Goal: Transaction & Acquisition: Purchase product/service

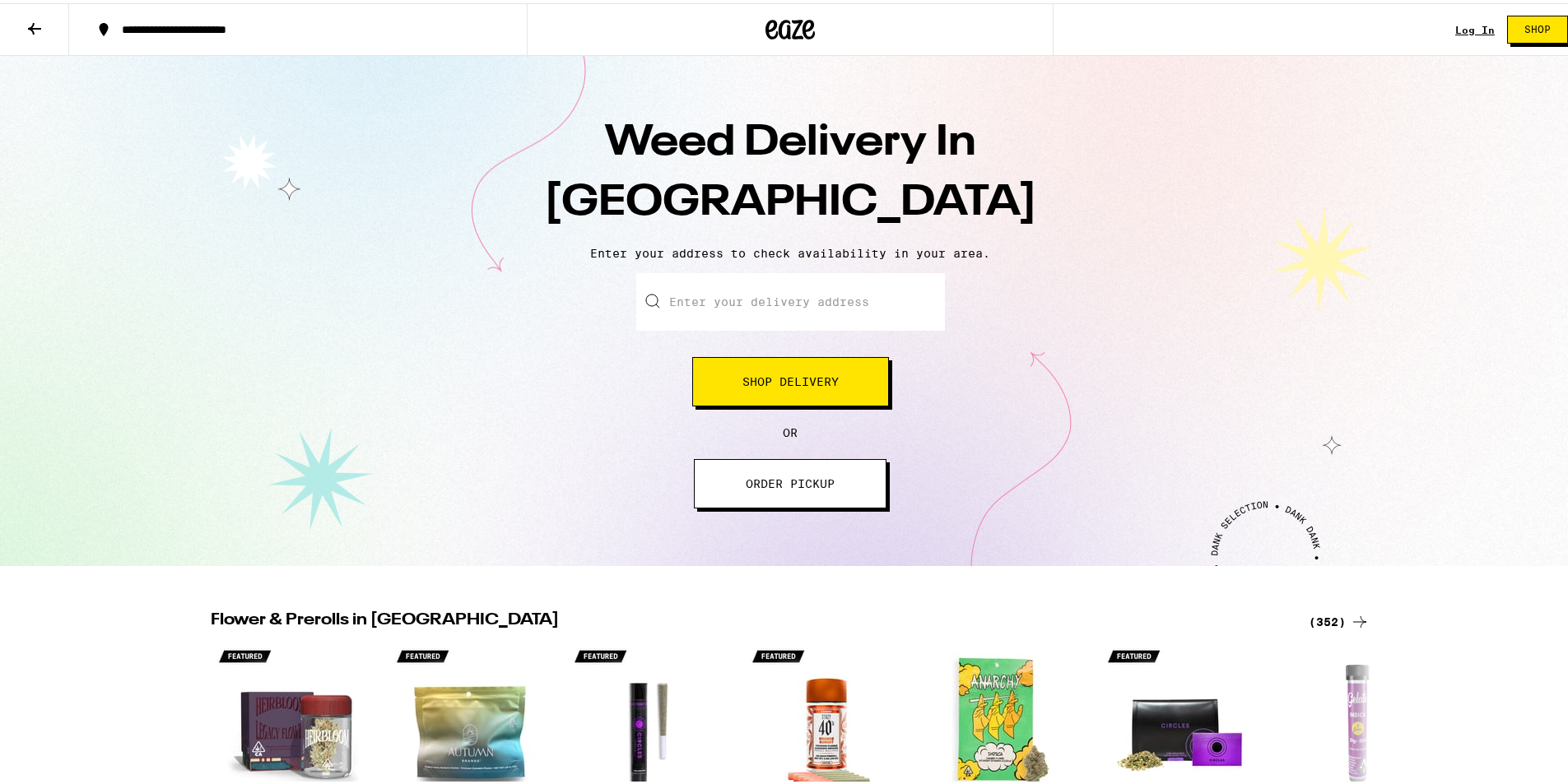
click at [850, 393] on button "Shop Delivery" at bounding box center [791, 378] width 197 height 49
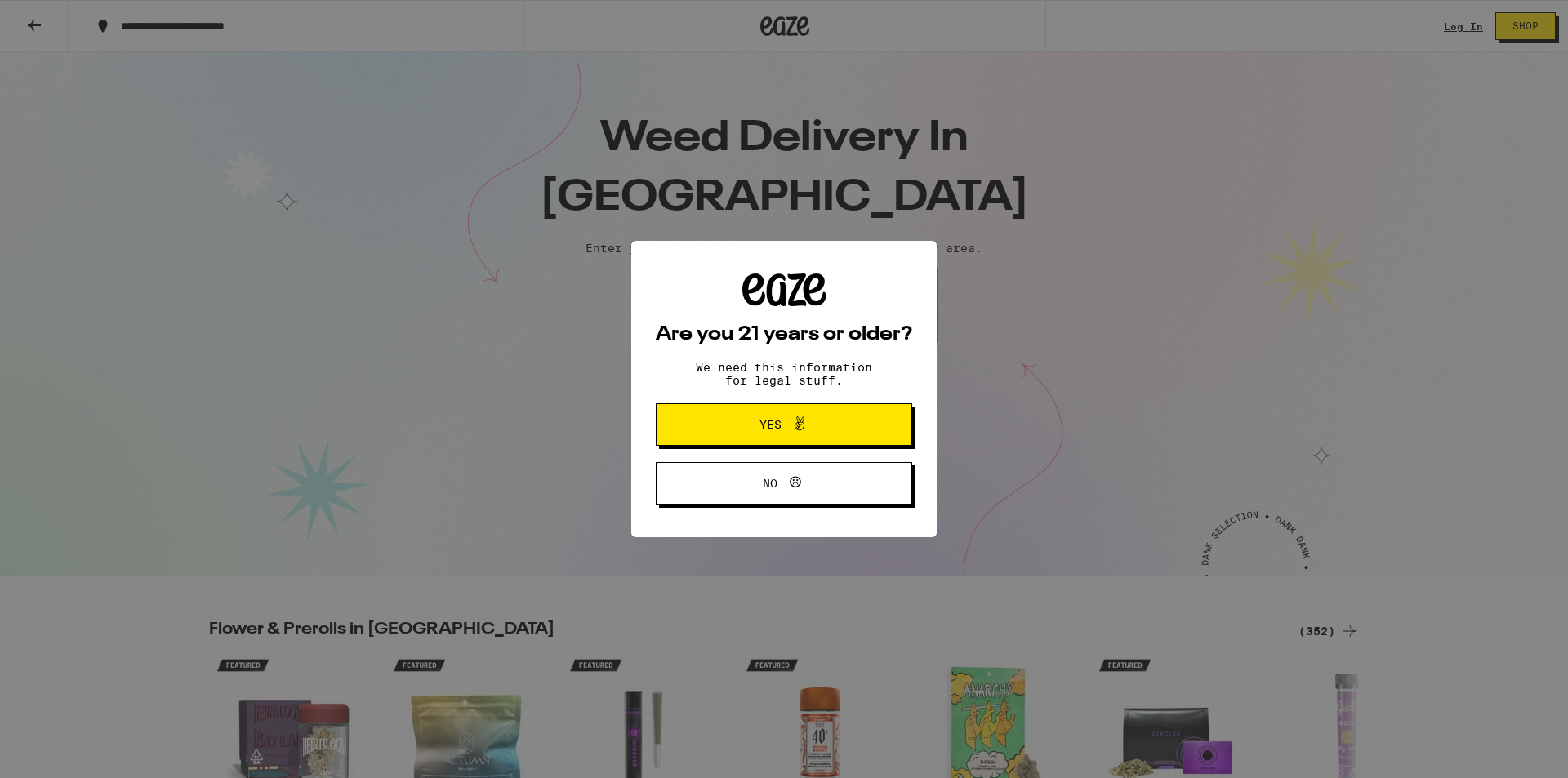
click at [819, 438] on button "Yes" at bounding box center [784, 424] width 257 height 43
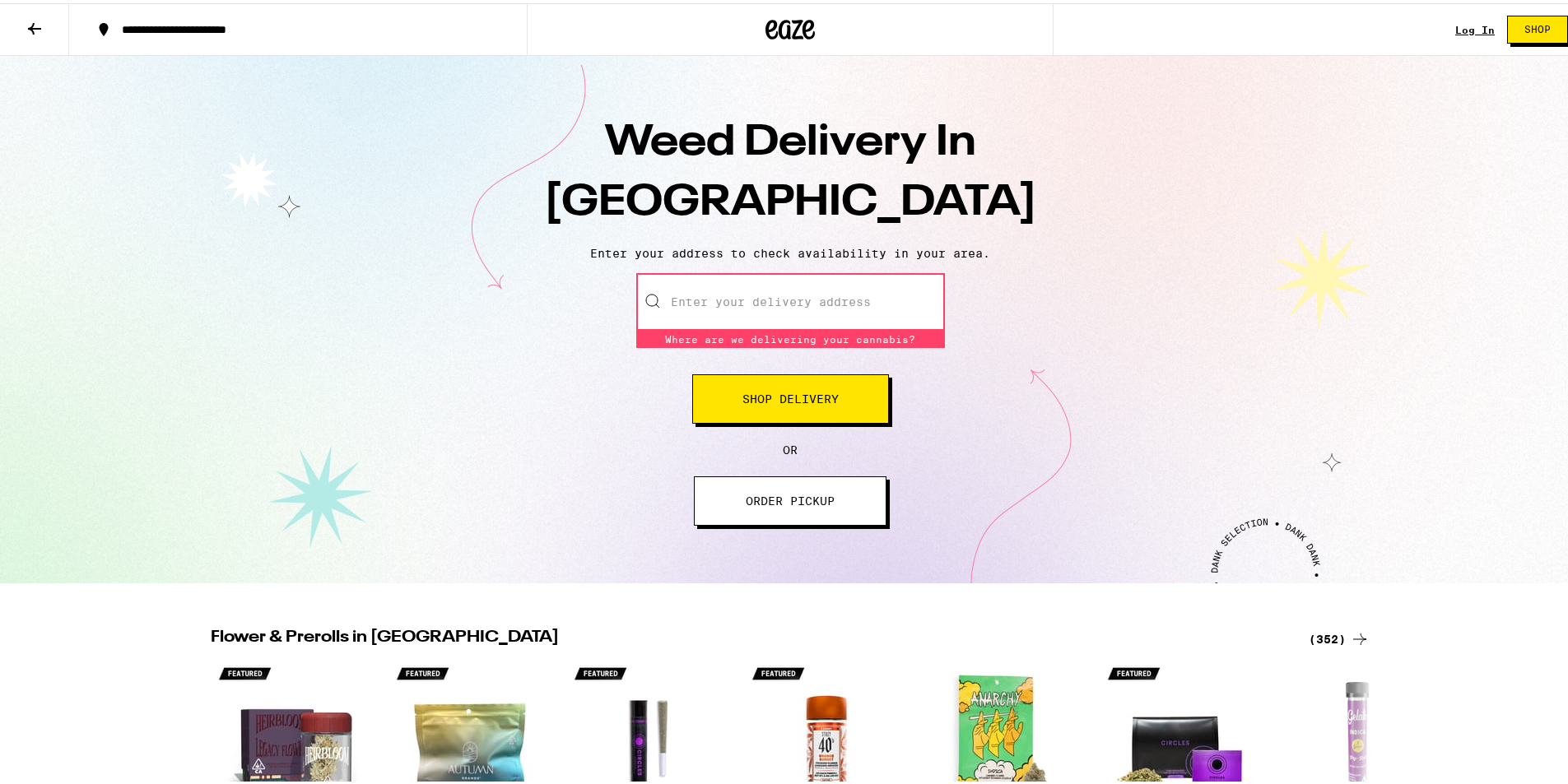
click at [805, 313] on input "Enter your delivery address" at bounding box center [791, 298] width 309 height 57
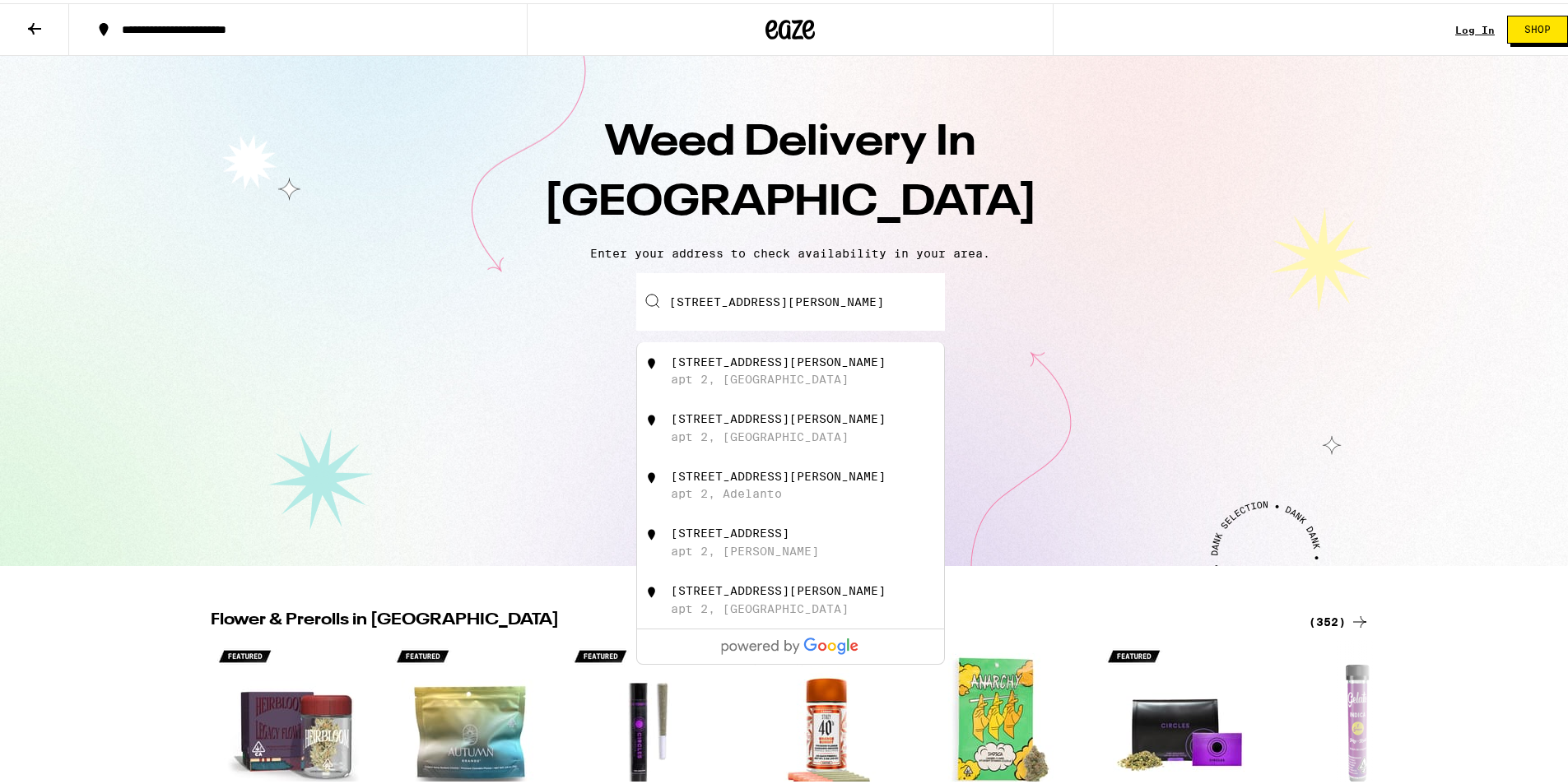
click at [831, 357] on div "[STREET_ADDRESS][PERSON_NAME]" at bounding box center [817, 367] width 294 height 31
type input "[STREET_ADDRESS][PERSON_NAME]"
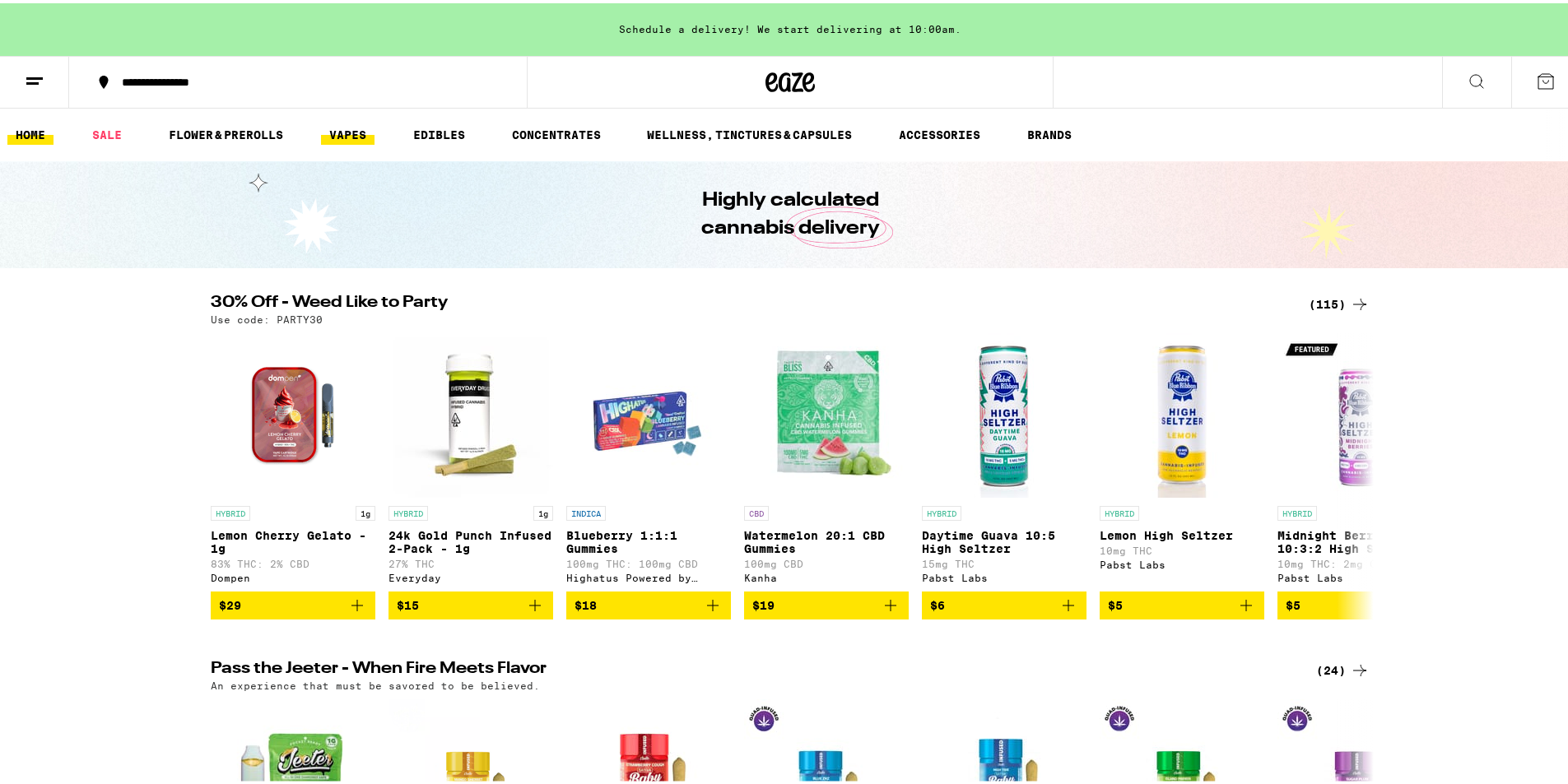
click at [351, 122] on link "VAPES" at bounding box center [348, 131] width 54 height 19
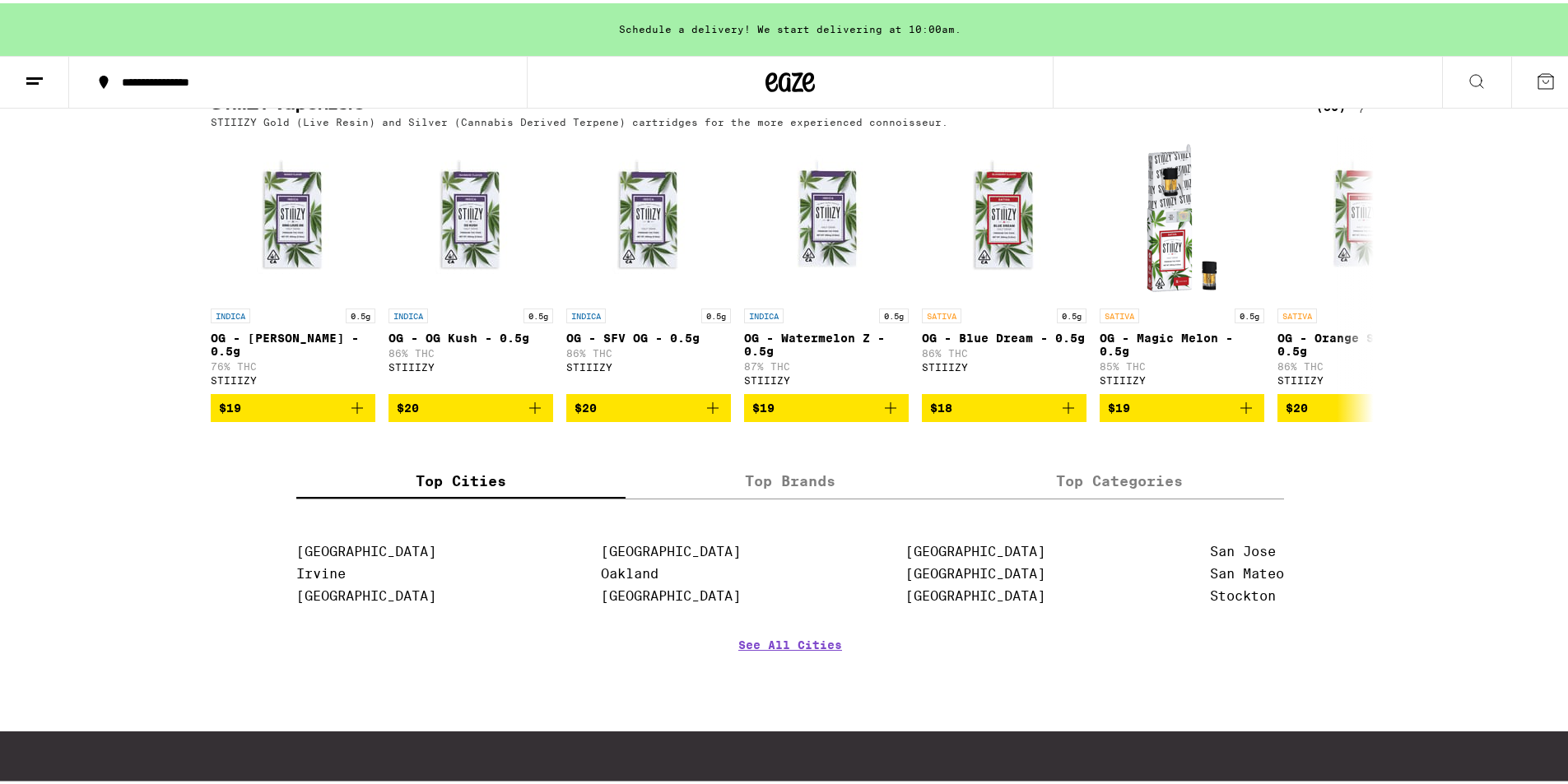
scroll to position [1371, 0]
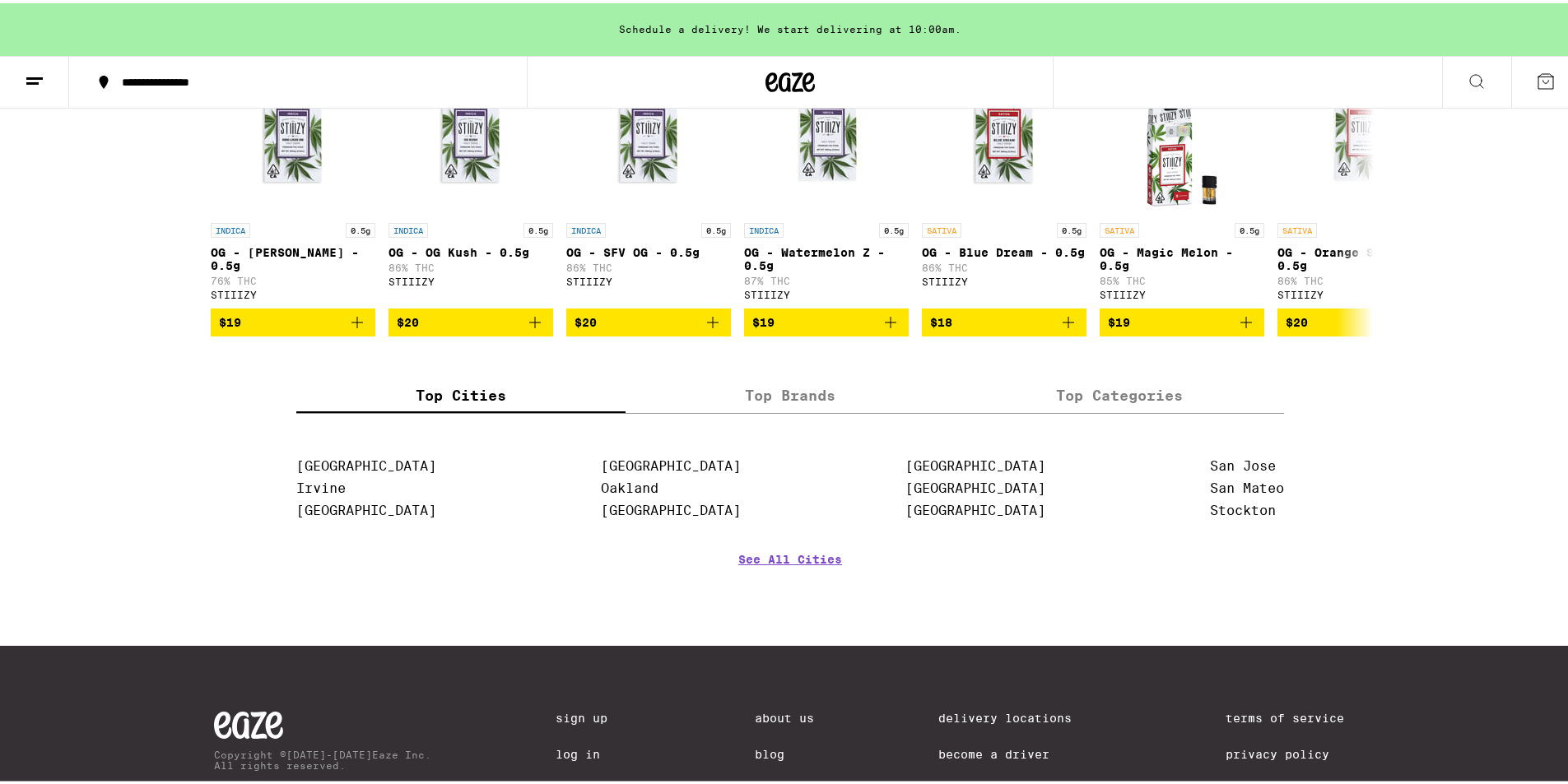
click at [792, 410] on label "Top Brands" at bounding box center [790, 392] width 329 height 35
click at [0, 0] on input "Top Brands" at bounding box center [0, 0] width 0 height 0
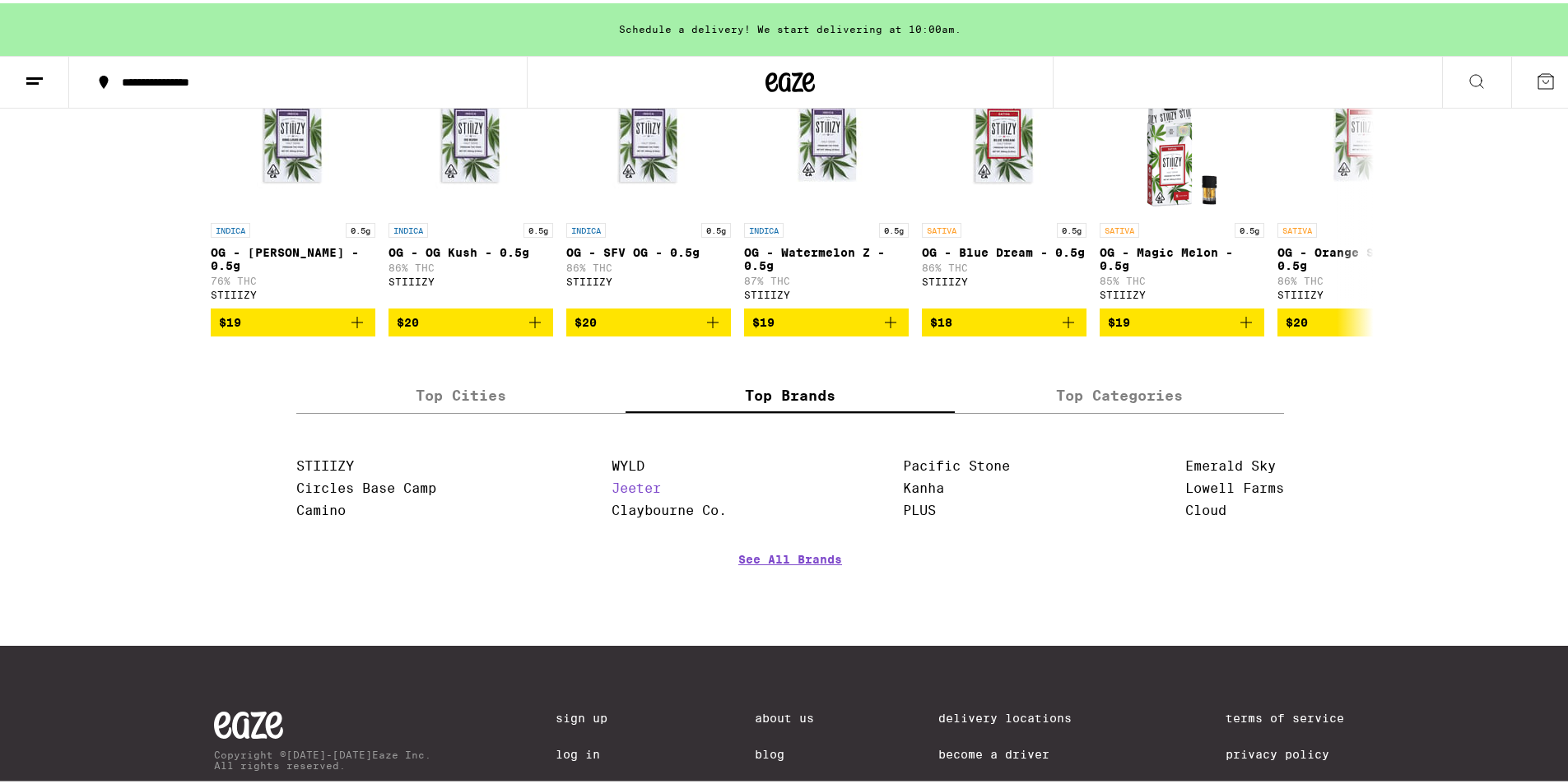
click at [638, 493] on link "Jeeter" at bounding box center [636, 485] width 49 height 16
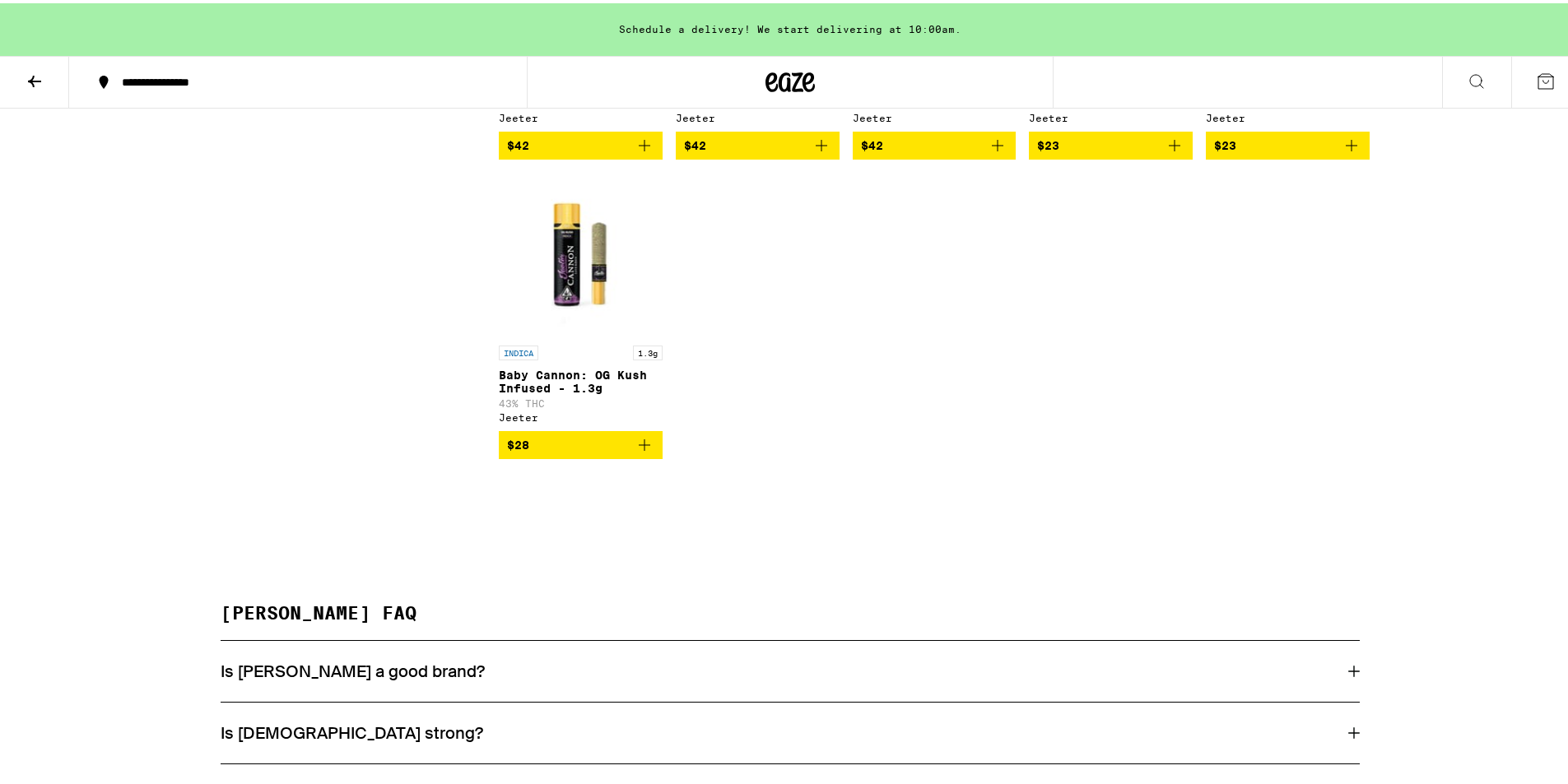
scroll to position [2194, 0]
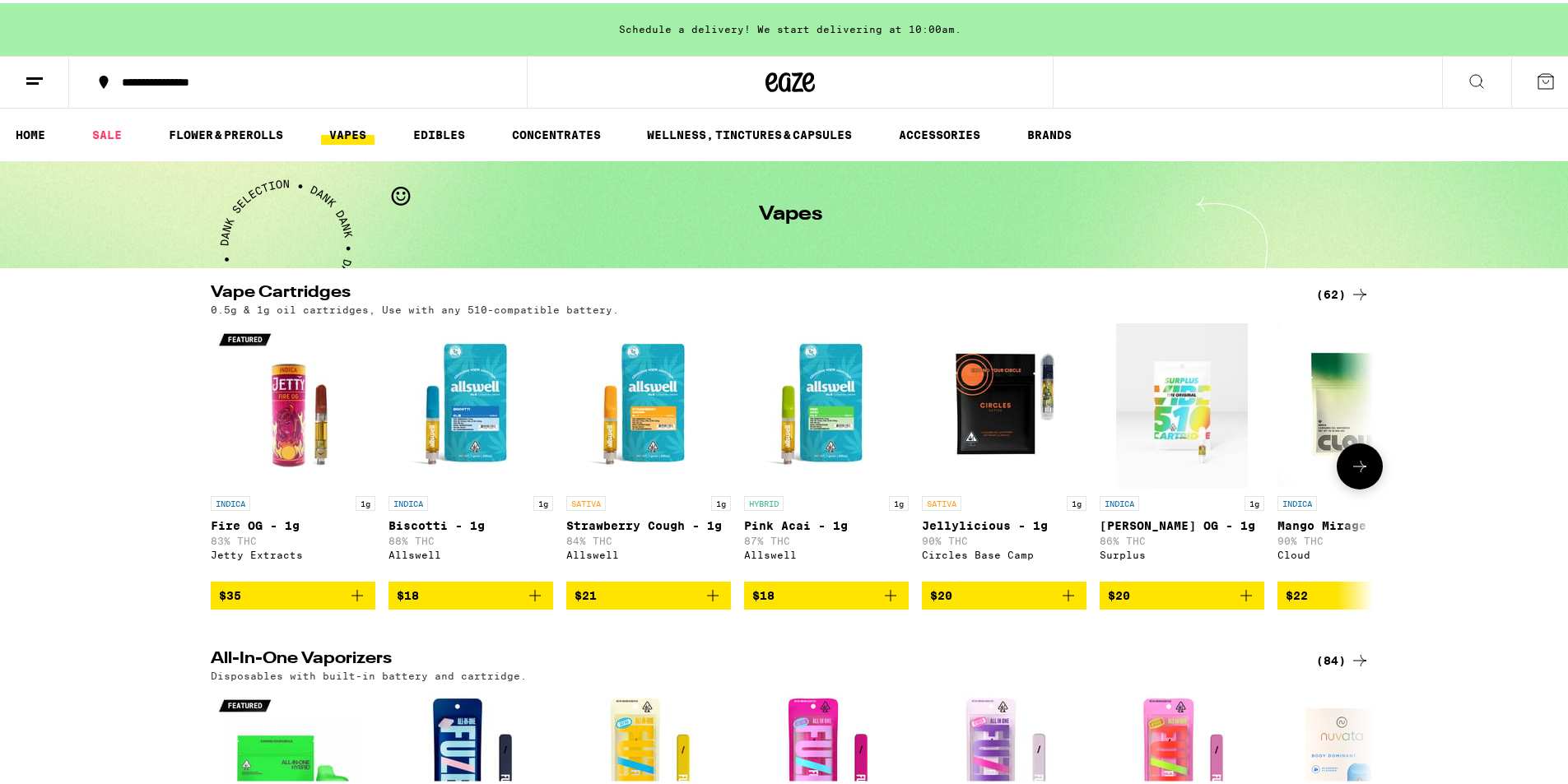
click at [1344, 466] on button at bounding box center [1360, 463] width 46 height 46
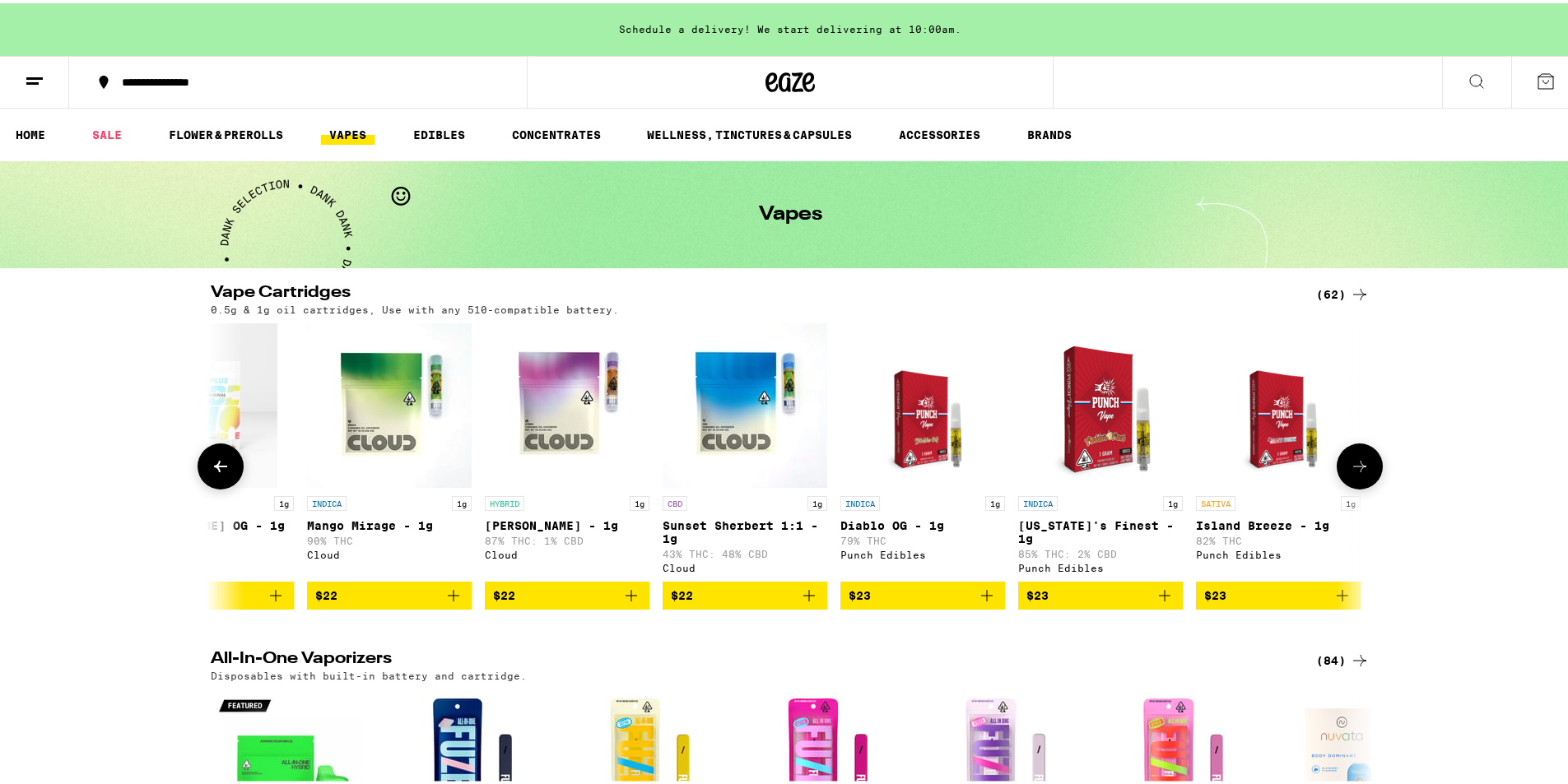
scroll to position [0, 979]
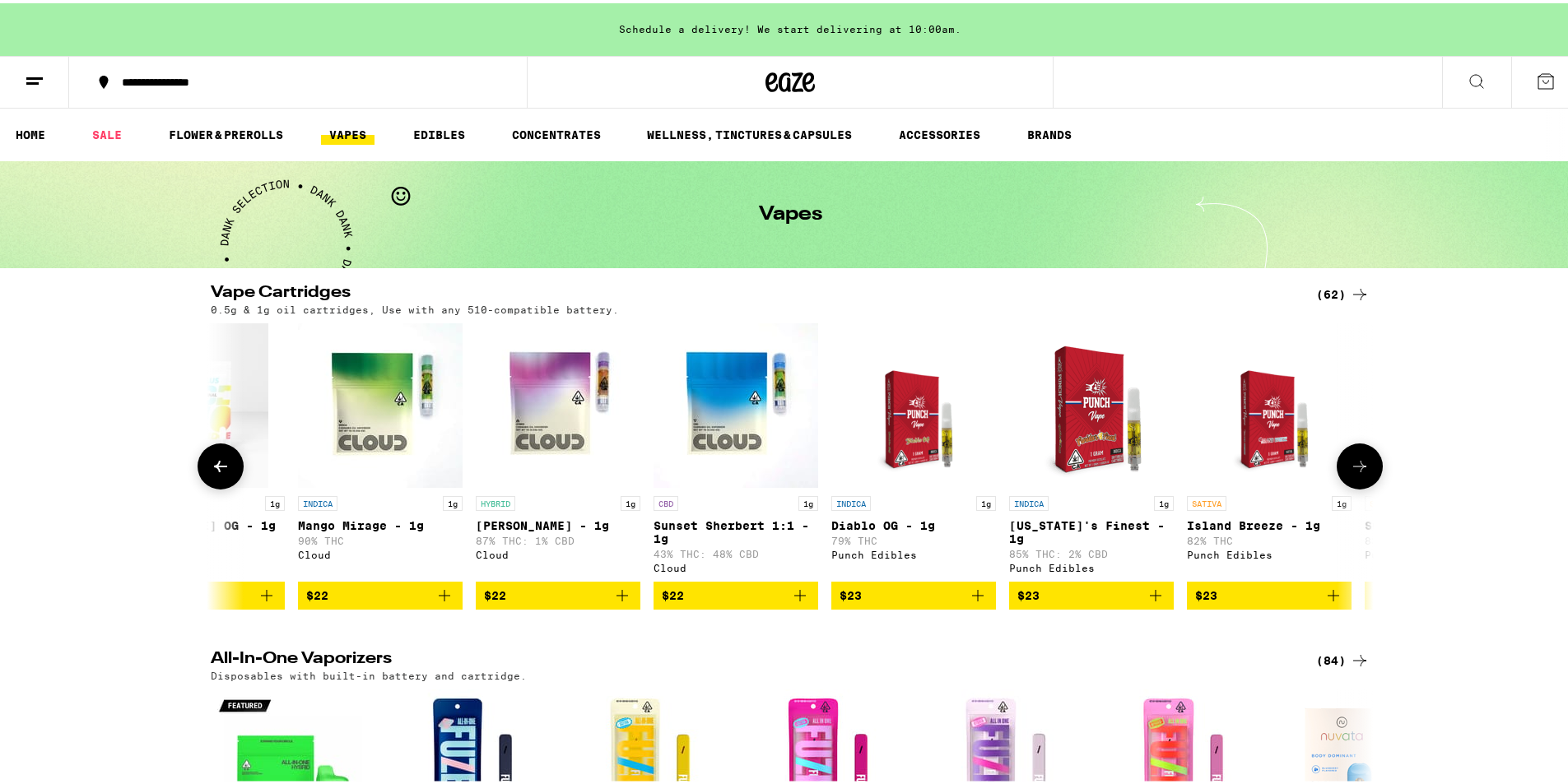
click at [1350, 463] on icon at bounding box center [1360, 463] width 19 height 19
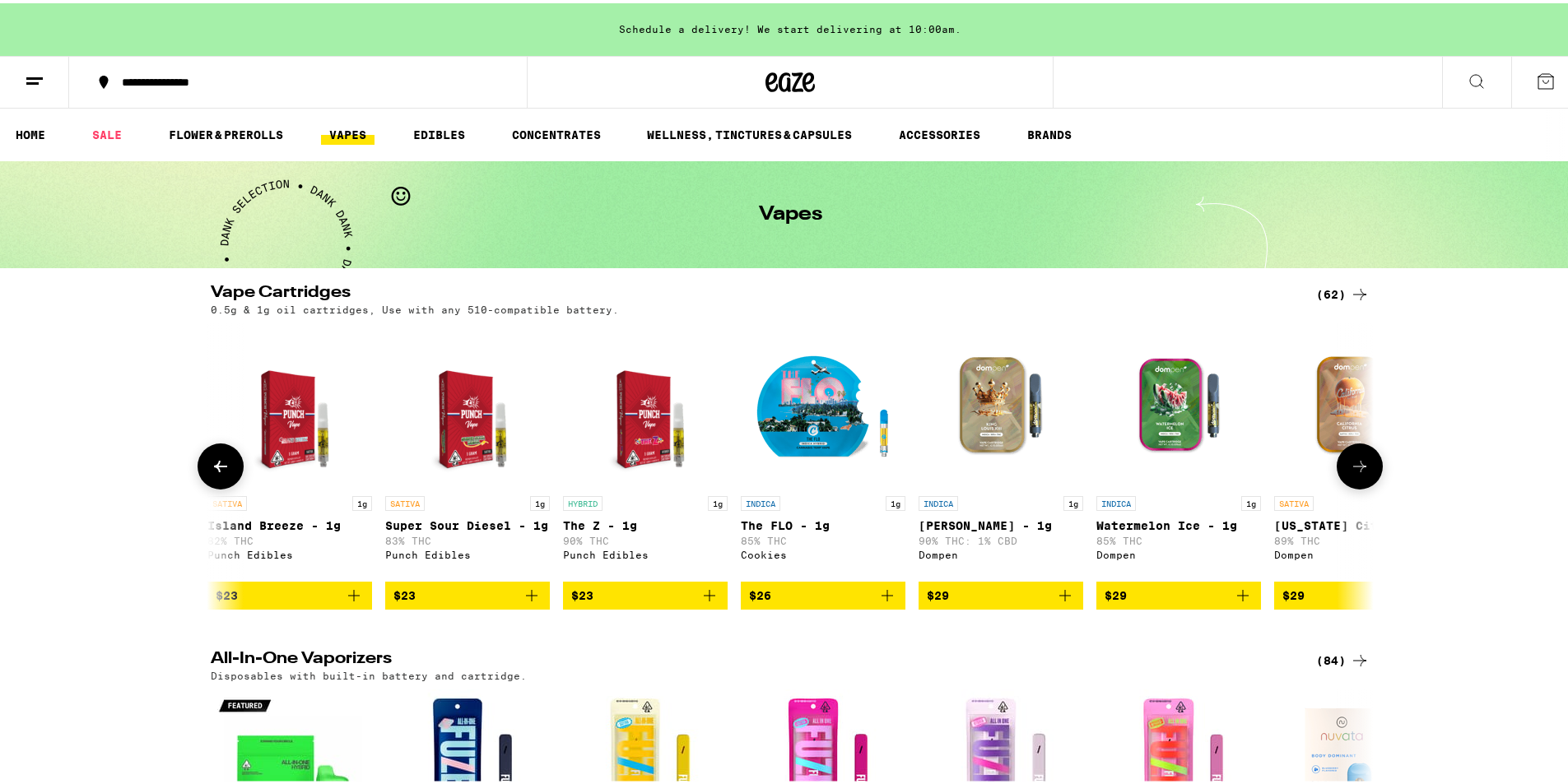
click at [1350, 463] on icon at bounding box center [1360, 463] width 19 height 19
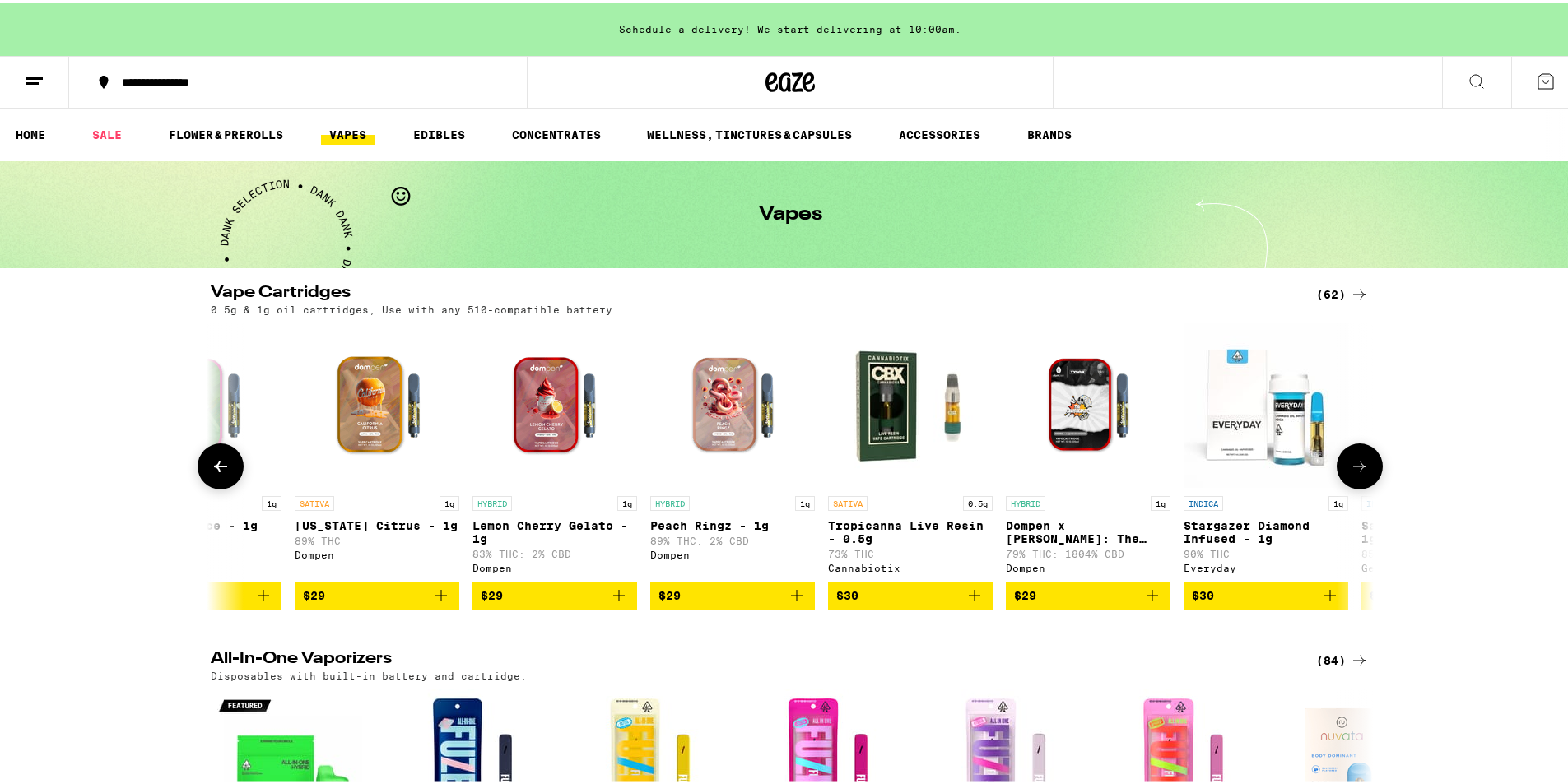
click at [1349, 459] on button at bounding box center [1360, 463] width 46 height 46
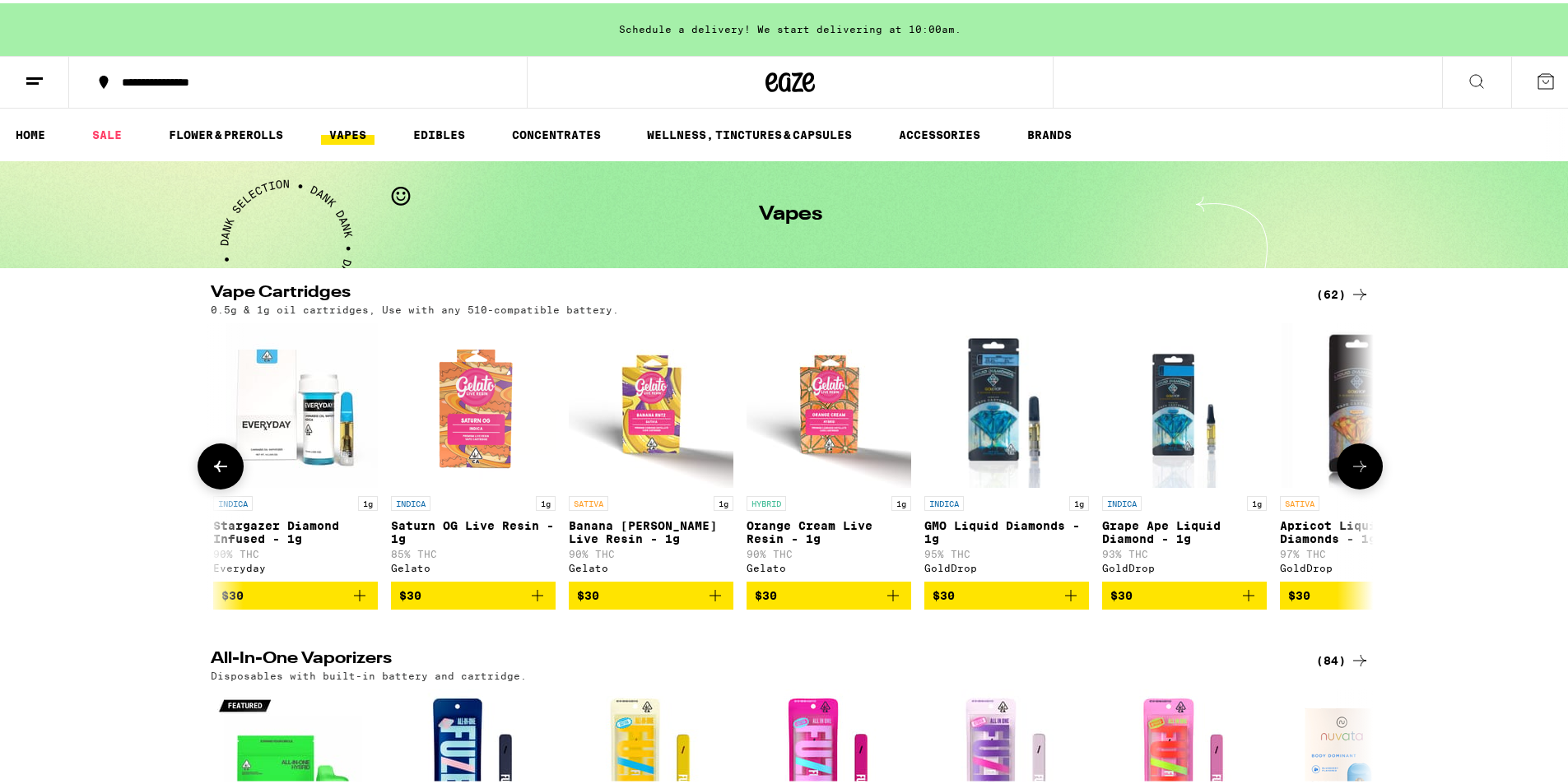
scroll to position [0, 3919]
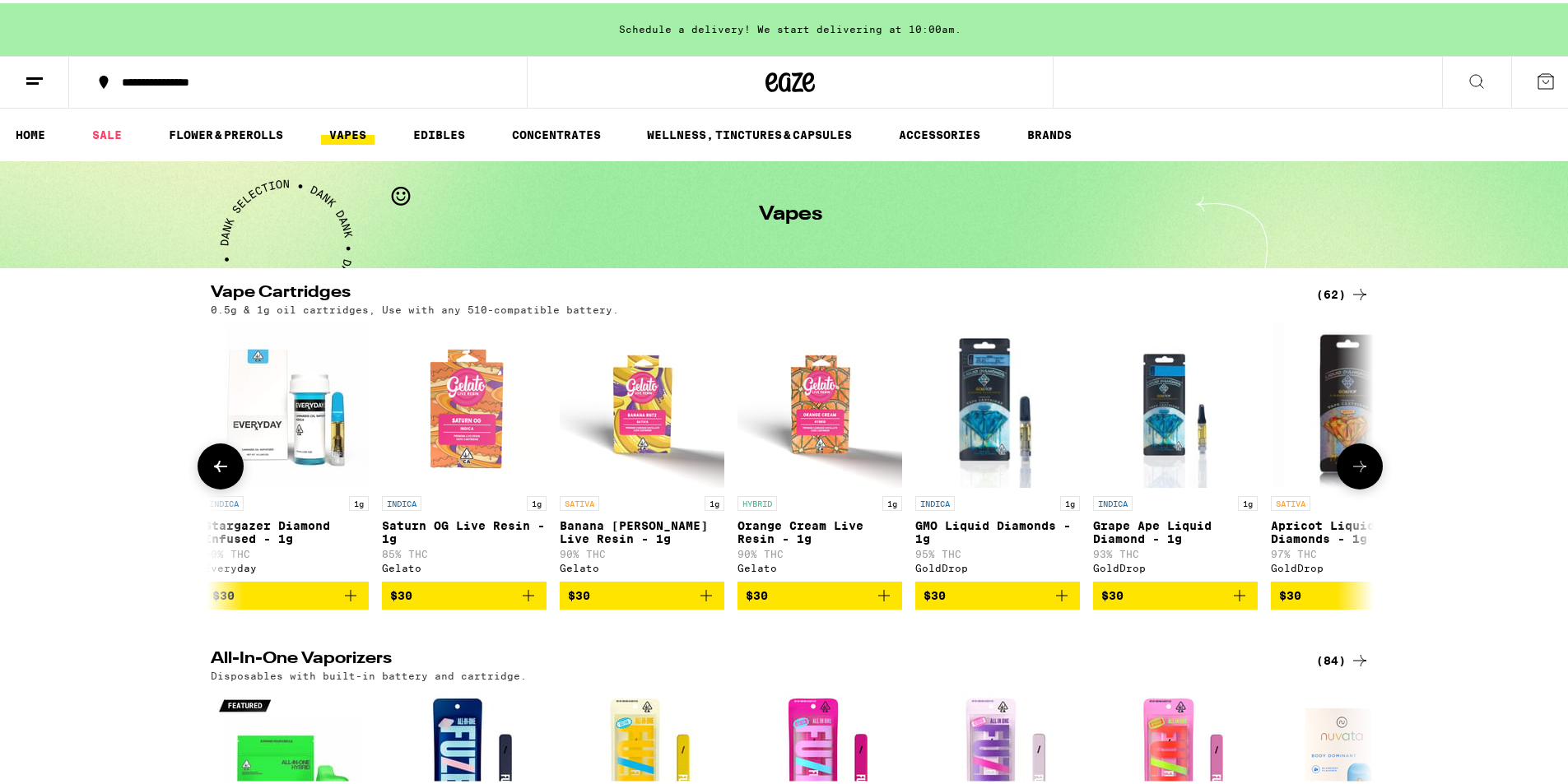
click at [1349, 459] on button at bounding box center [1360, 463] width 46 height 46
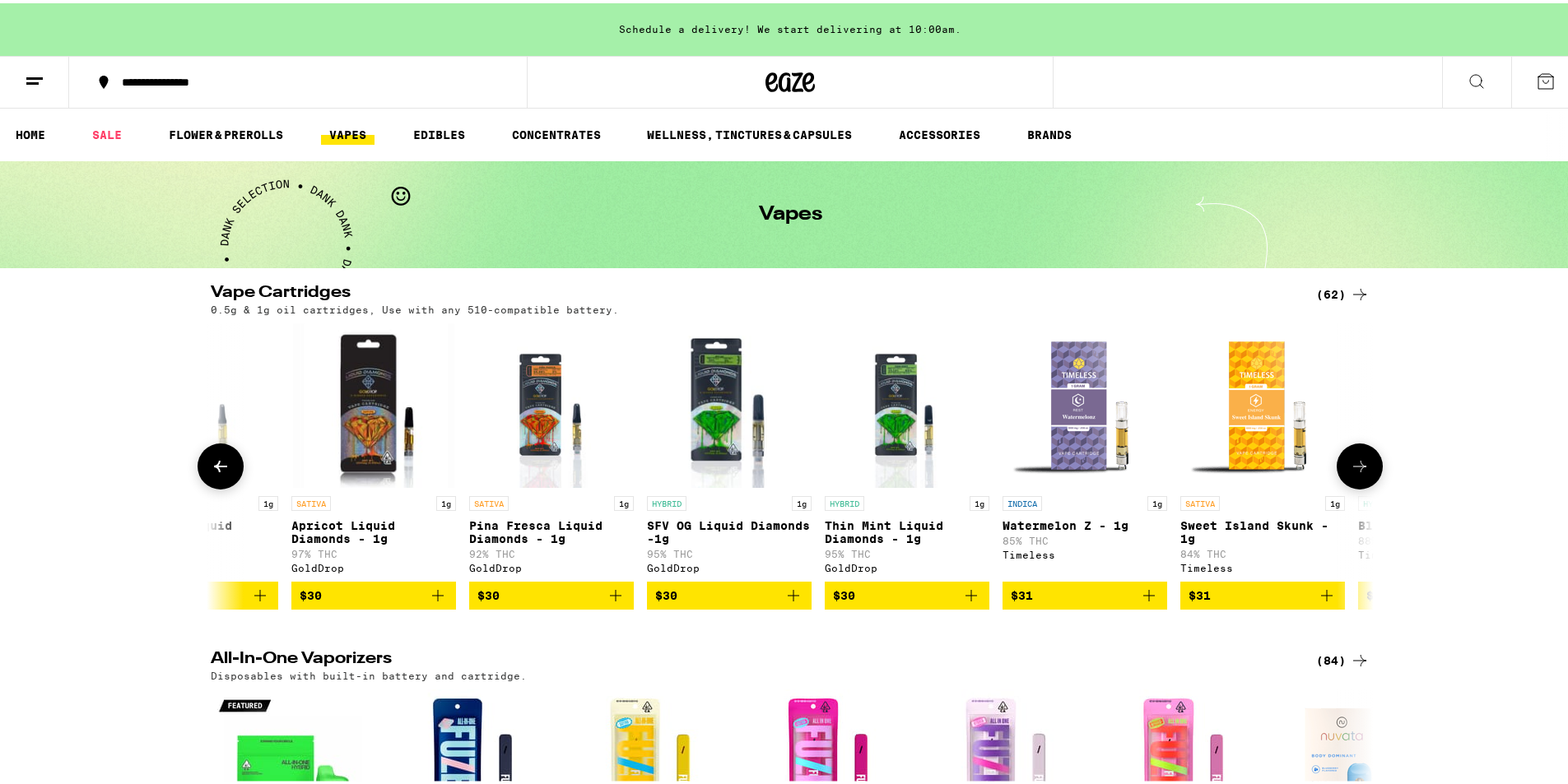
click at [1349, 459] on button at bounding box center [1360, 463] width 46 height 46
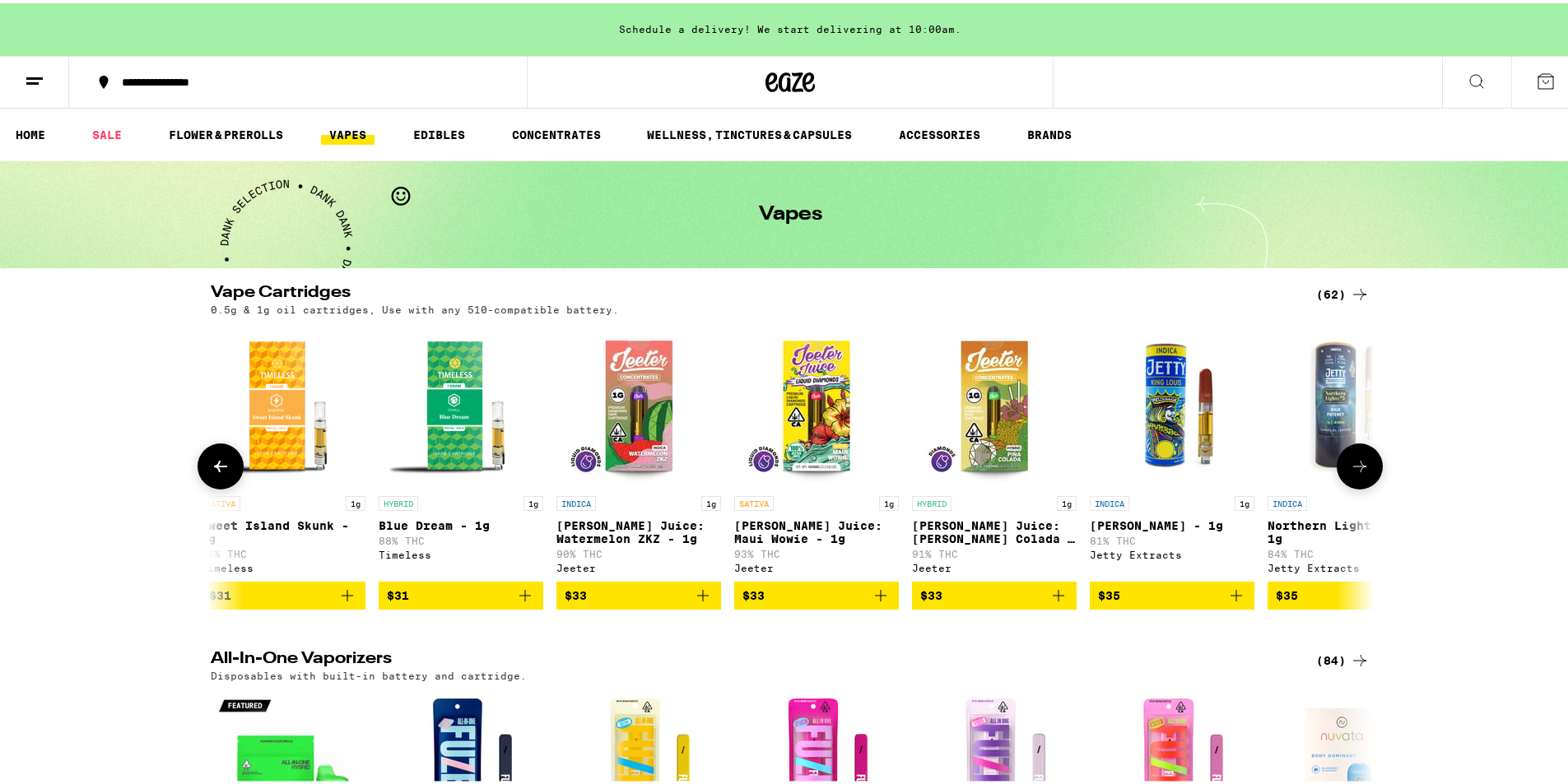
click at [1349, 459] on button at bounding box center [1360, 463] width 46 height 46
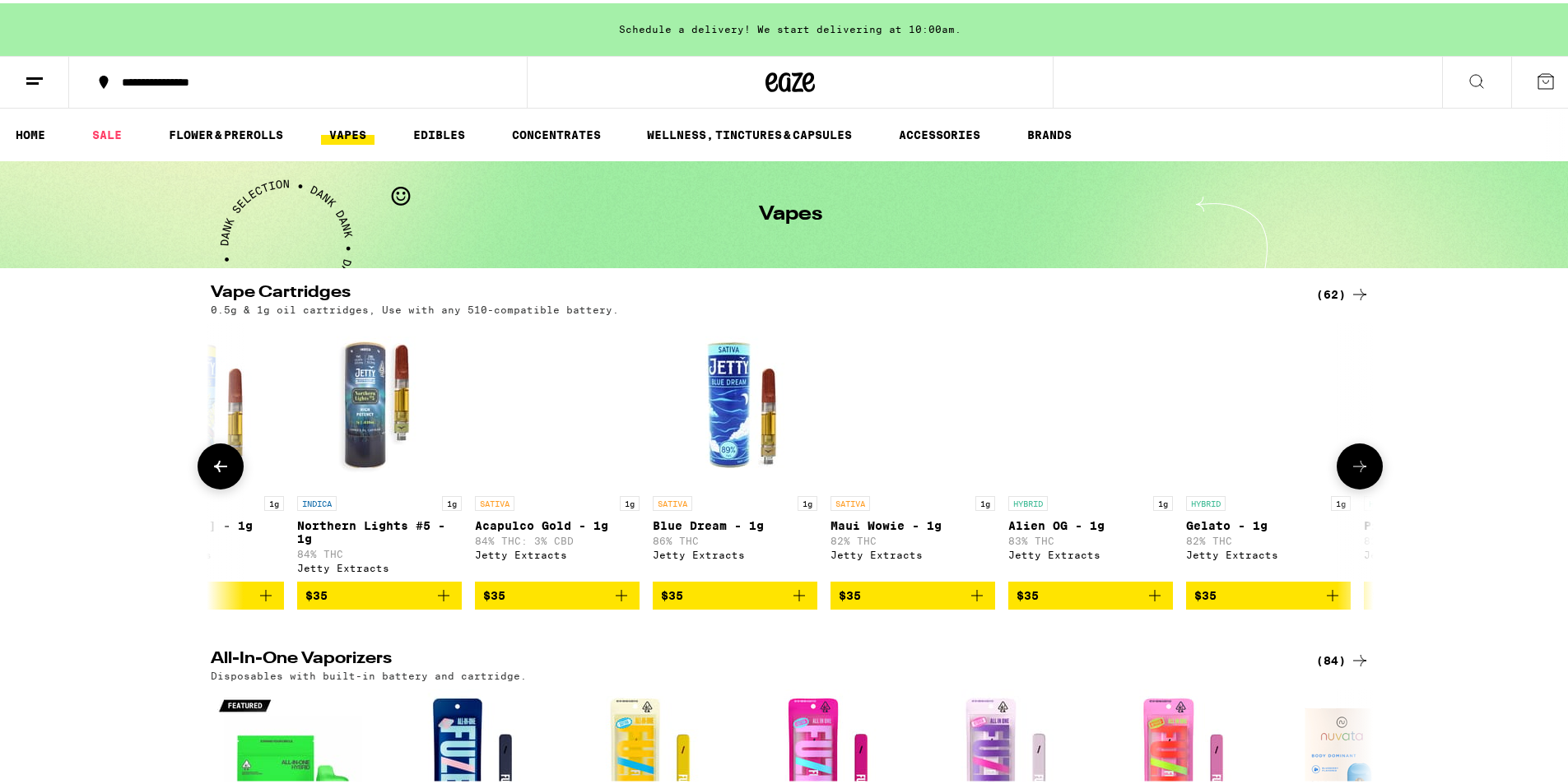
scroll to position [0, 6858]
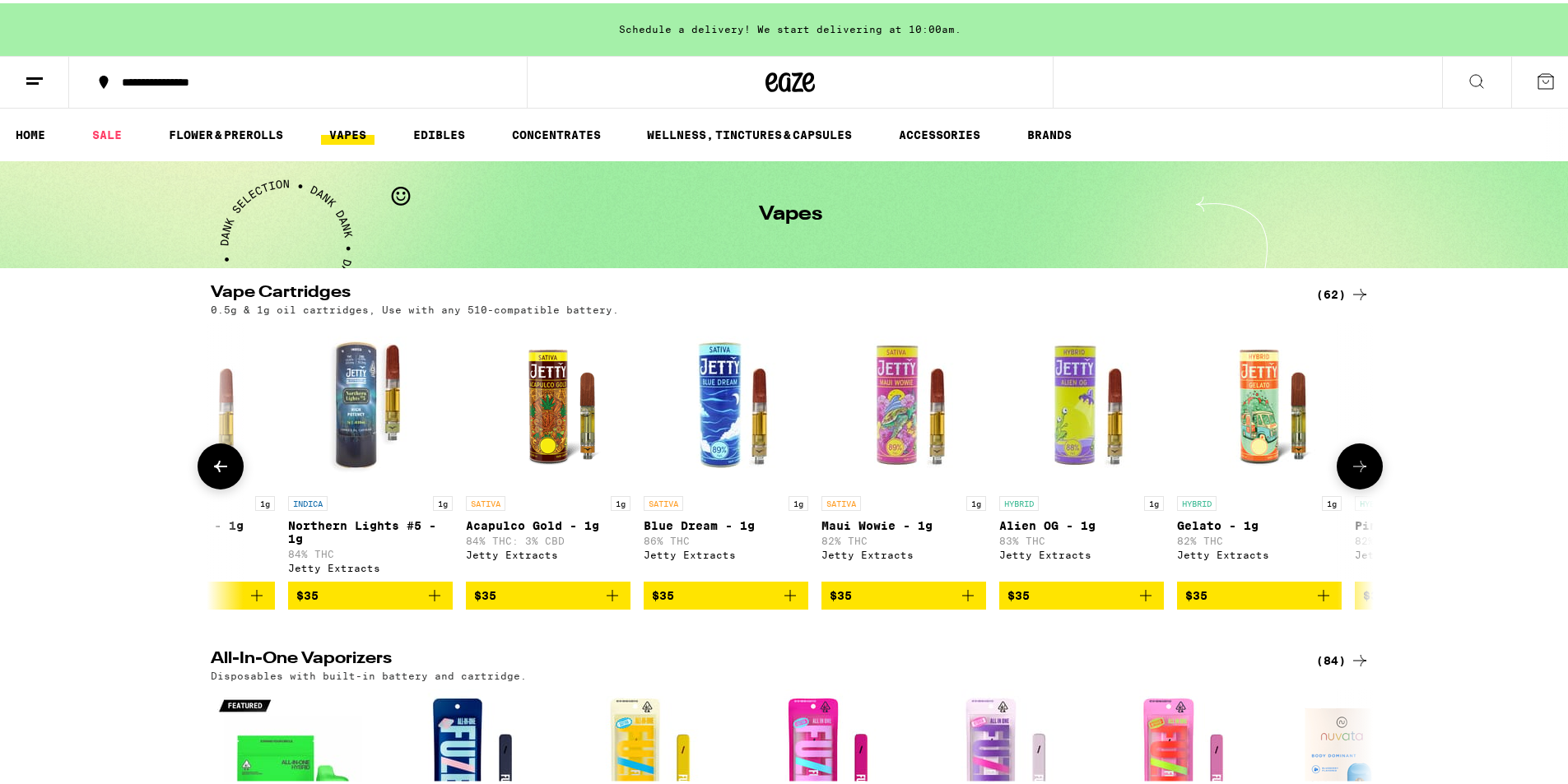
click at [1349, 459] on button at bounding box center [1360, 463] width 46 height 46
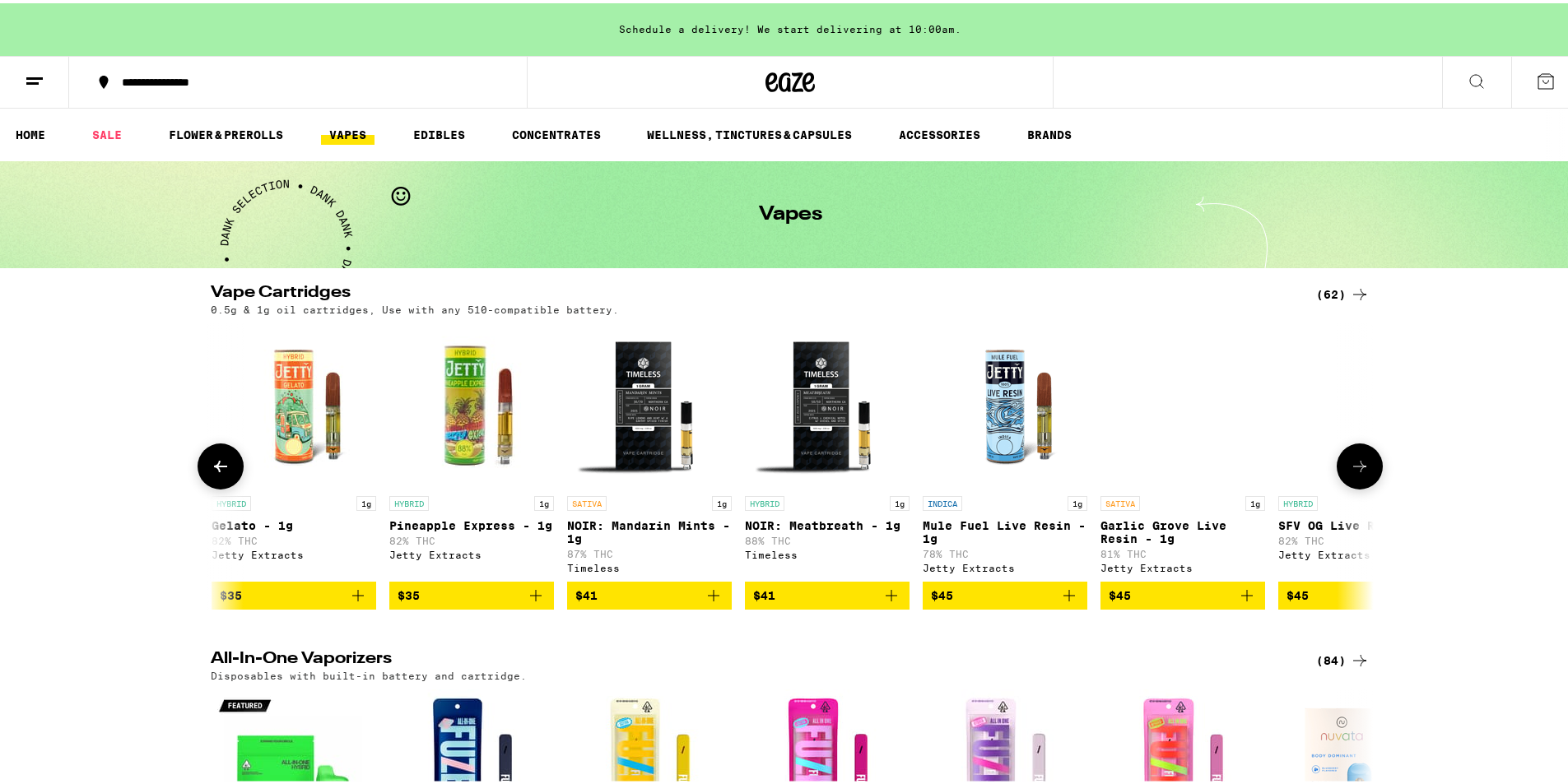
scroll to position [0, 7837]
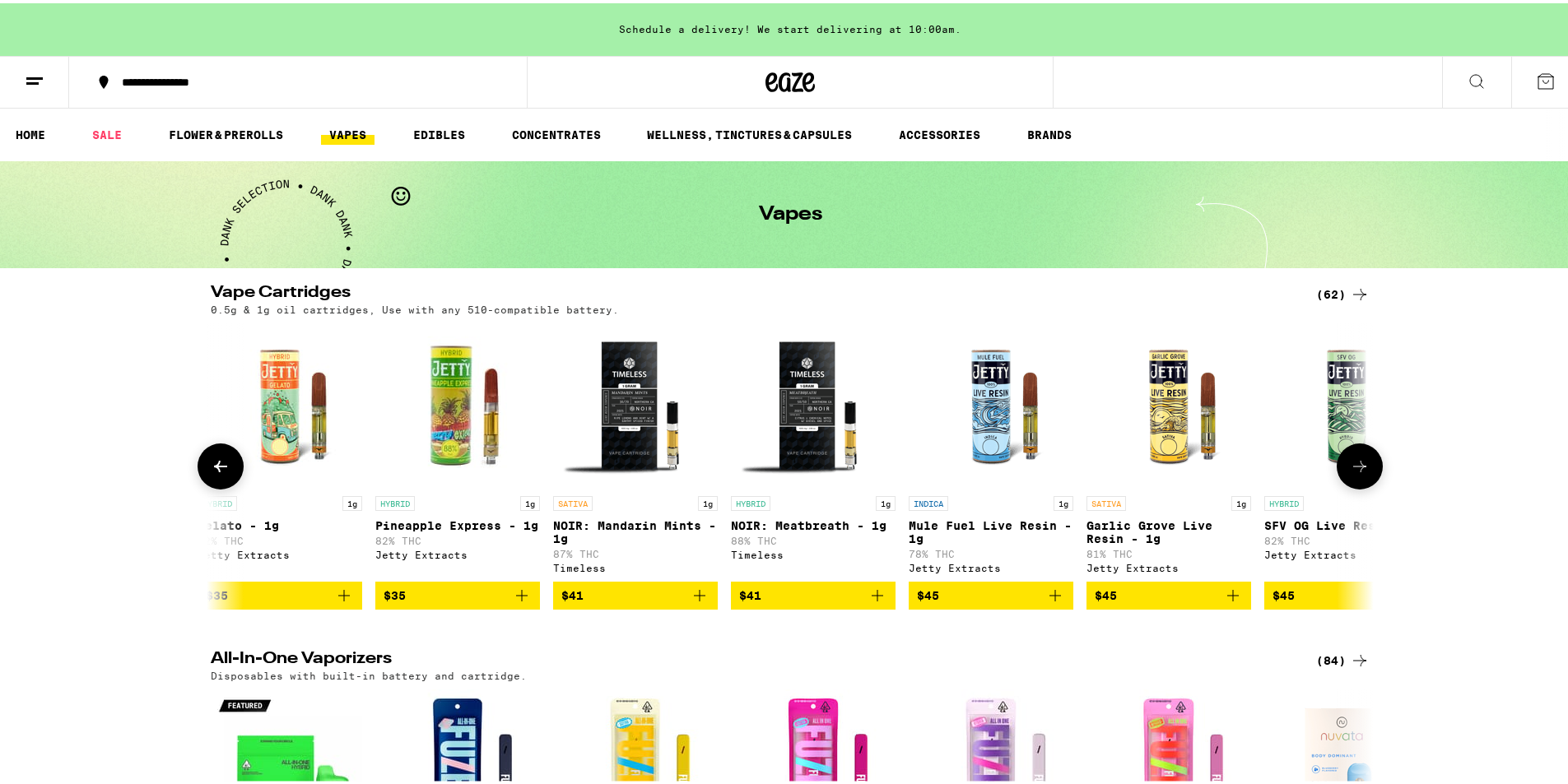
click at [1354, 469] on icon at bounding box center [1360, 463] width 13 height 11
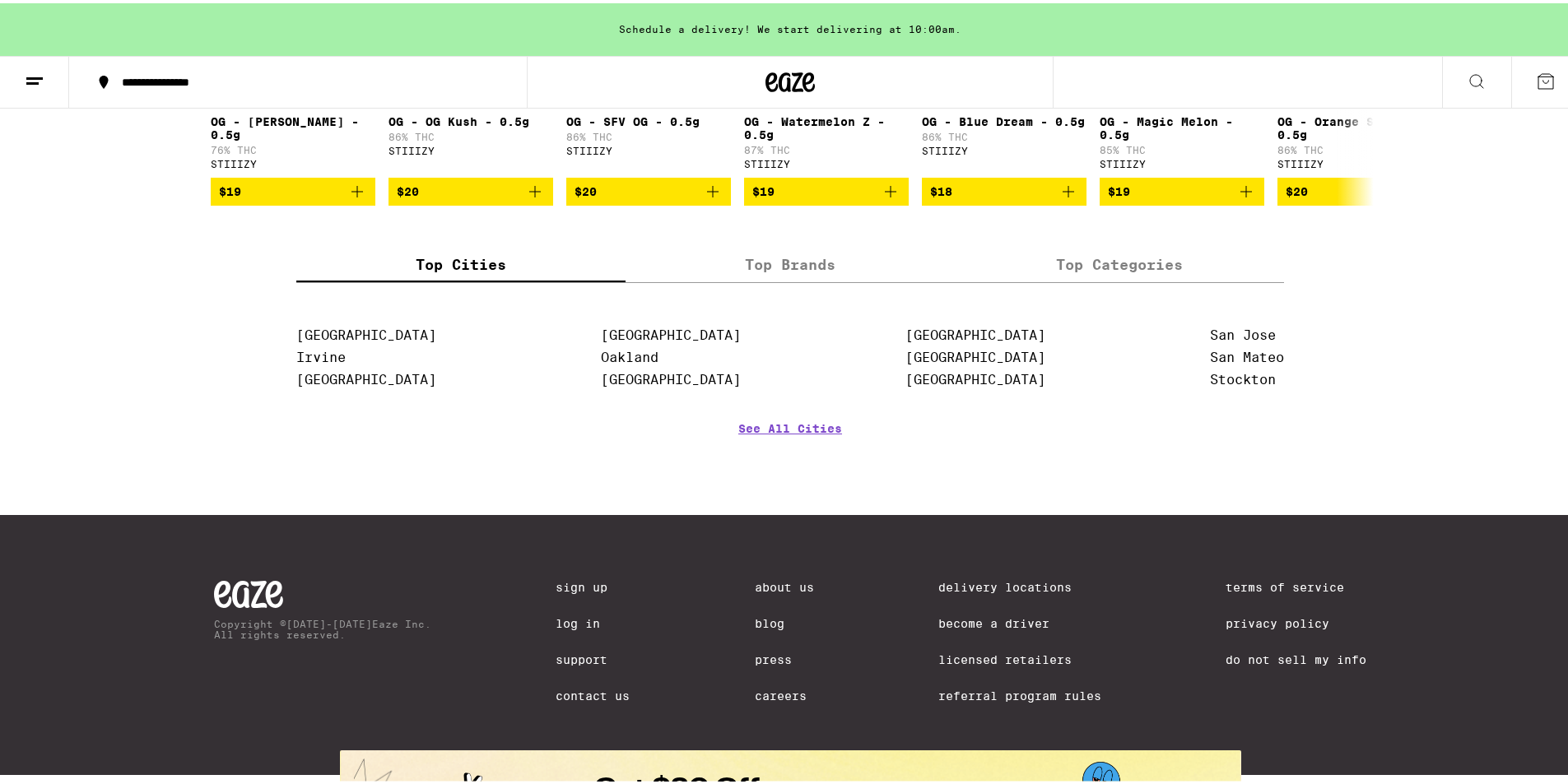
scroll to position [1508, 0]
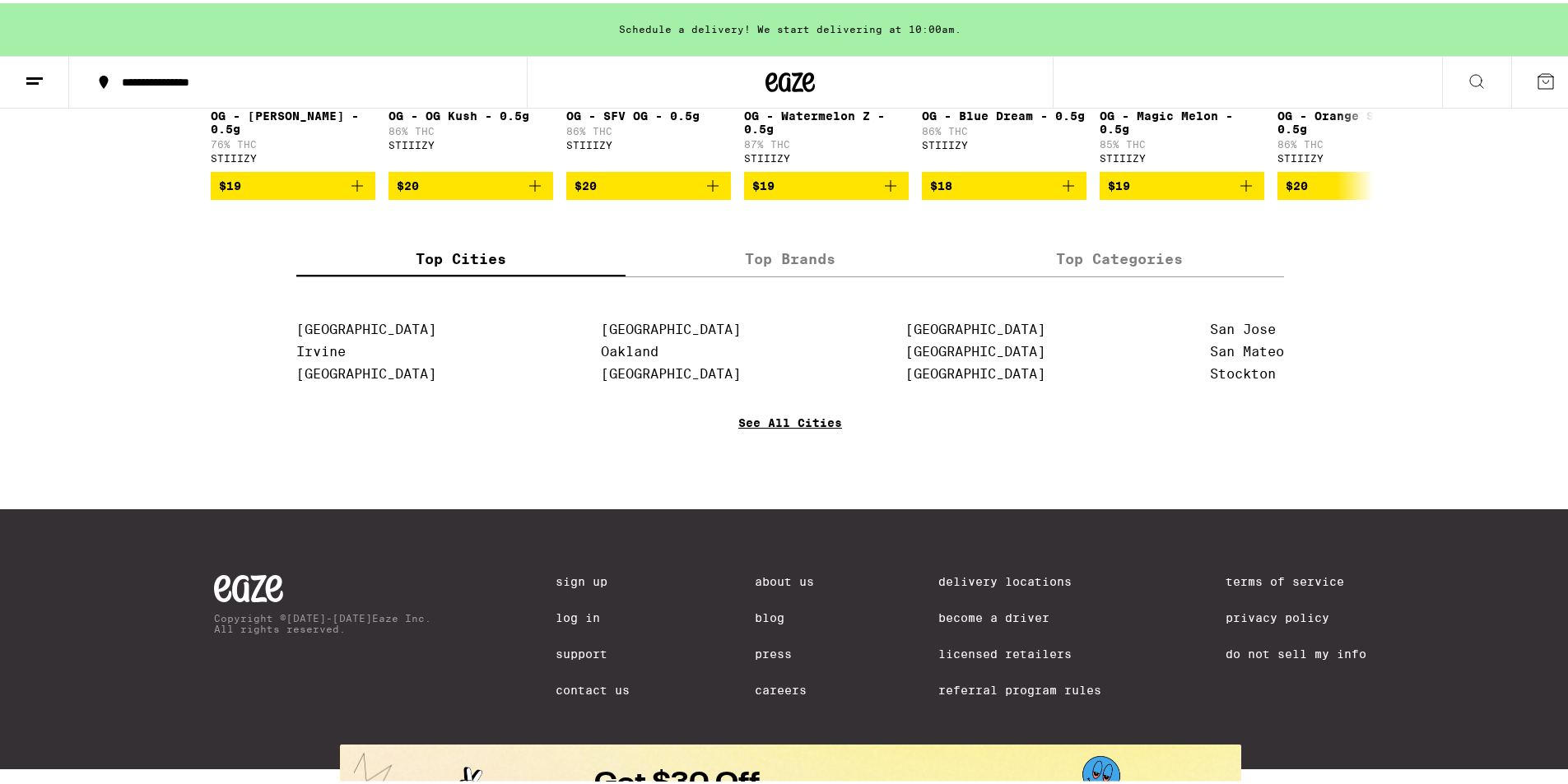
click at [821, 474] on link "See All Cities" at bounding box center [791, 443] width 104 height 61
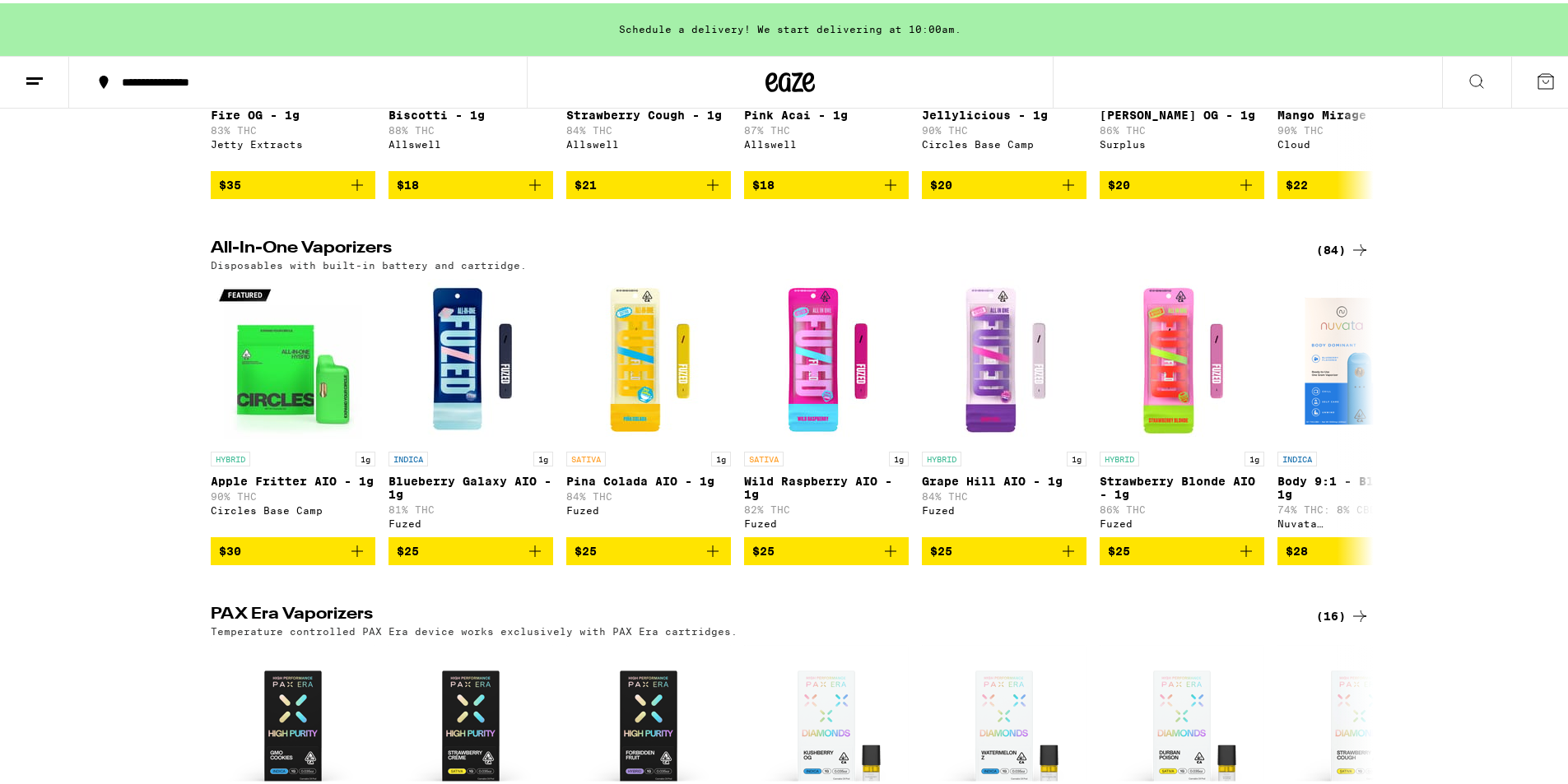
scroll to position [411, 0]
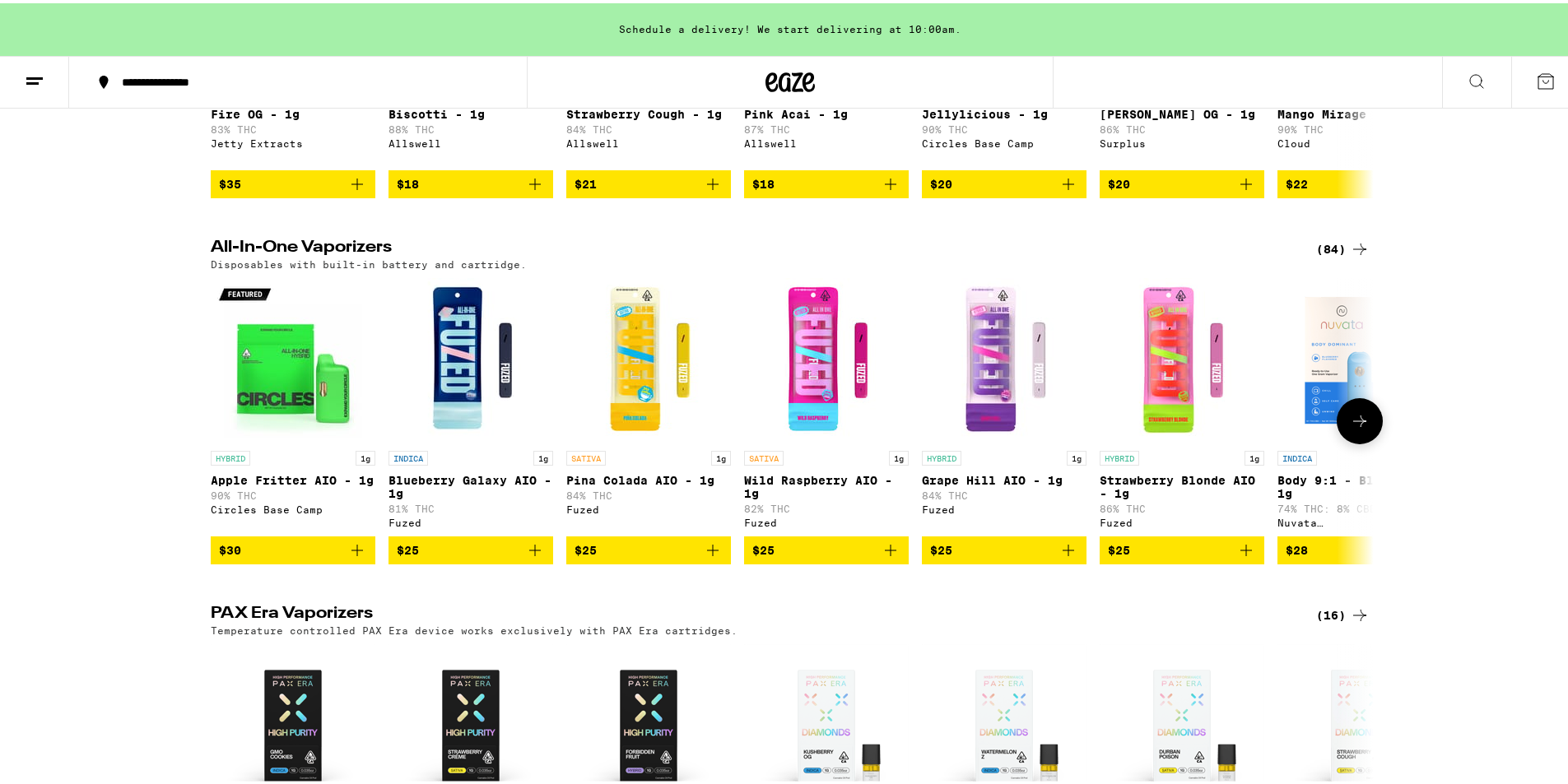
click at [1354, 423] on icon at bounding box center [1360, 417] width 13 height 11
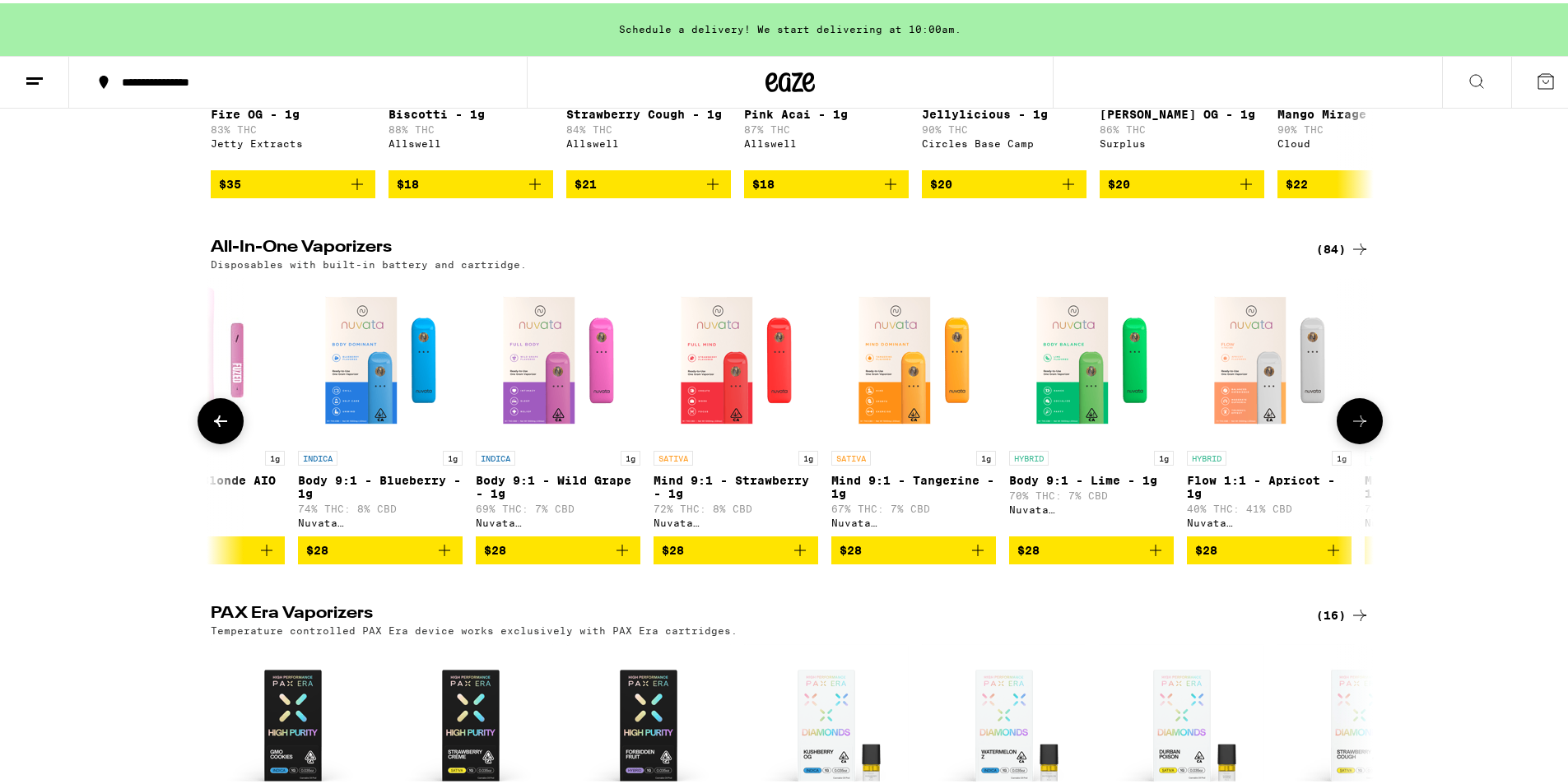
click at [1354, 423] on icon at bounding box center [1360, 417] width 13 height 11
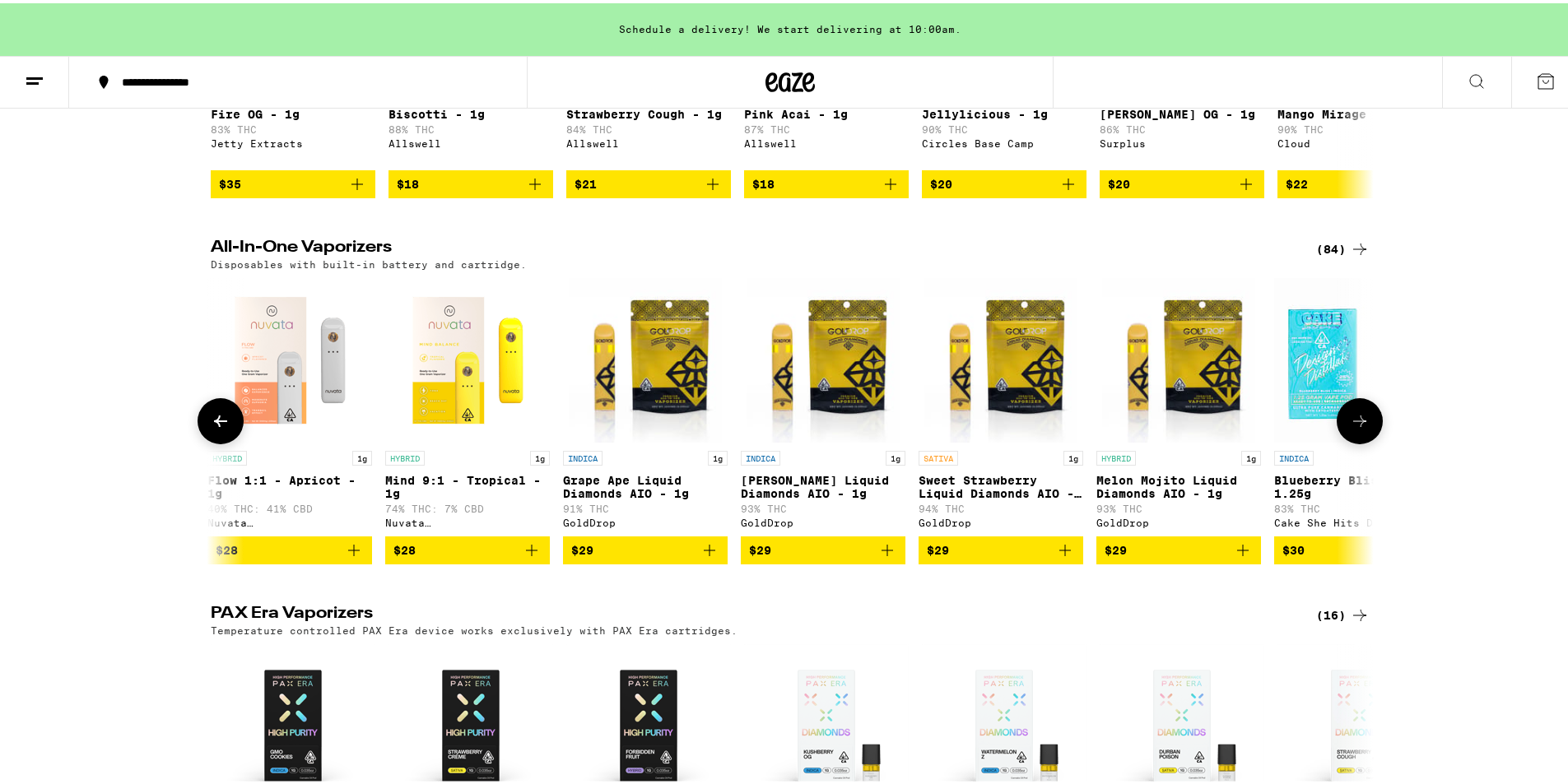
click at [1354, 423] on icon at bounding box center [1360, 417] width 13 height 11
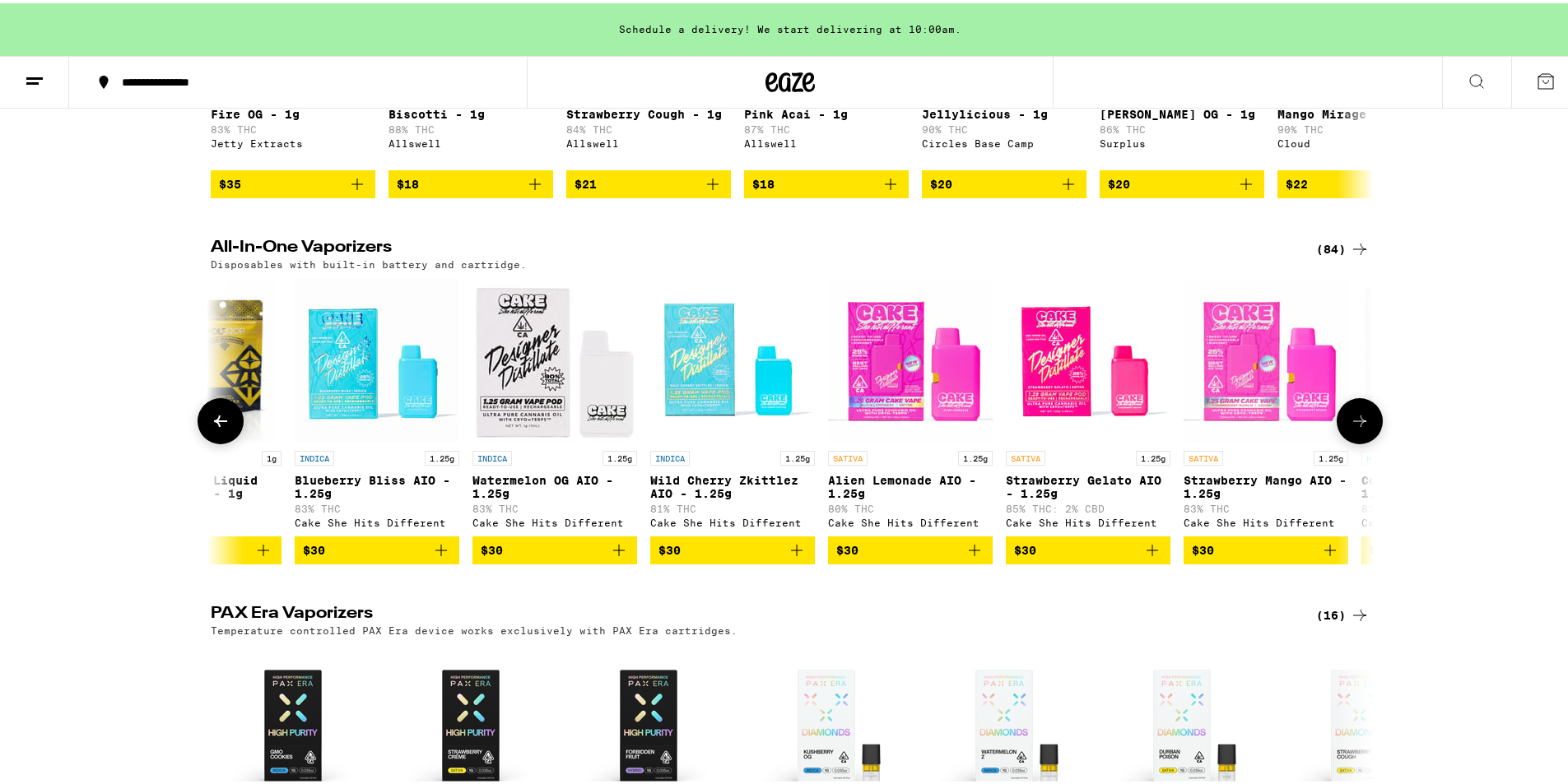
click at [1354, 423] on icon at bounding box center [1360, 417] width 13 height 11
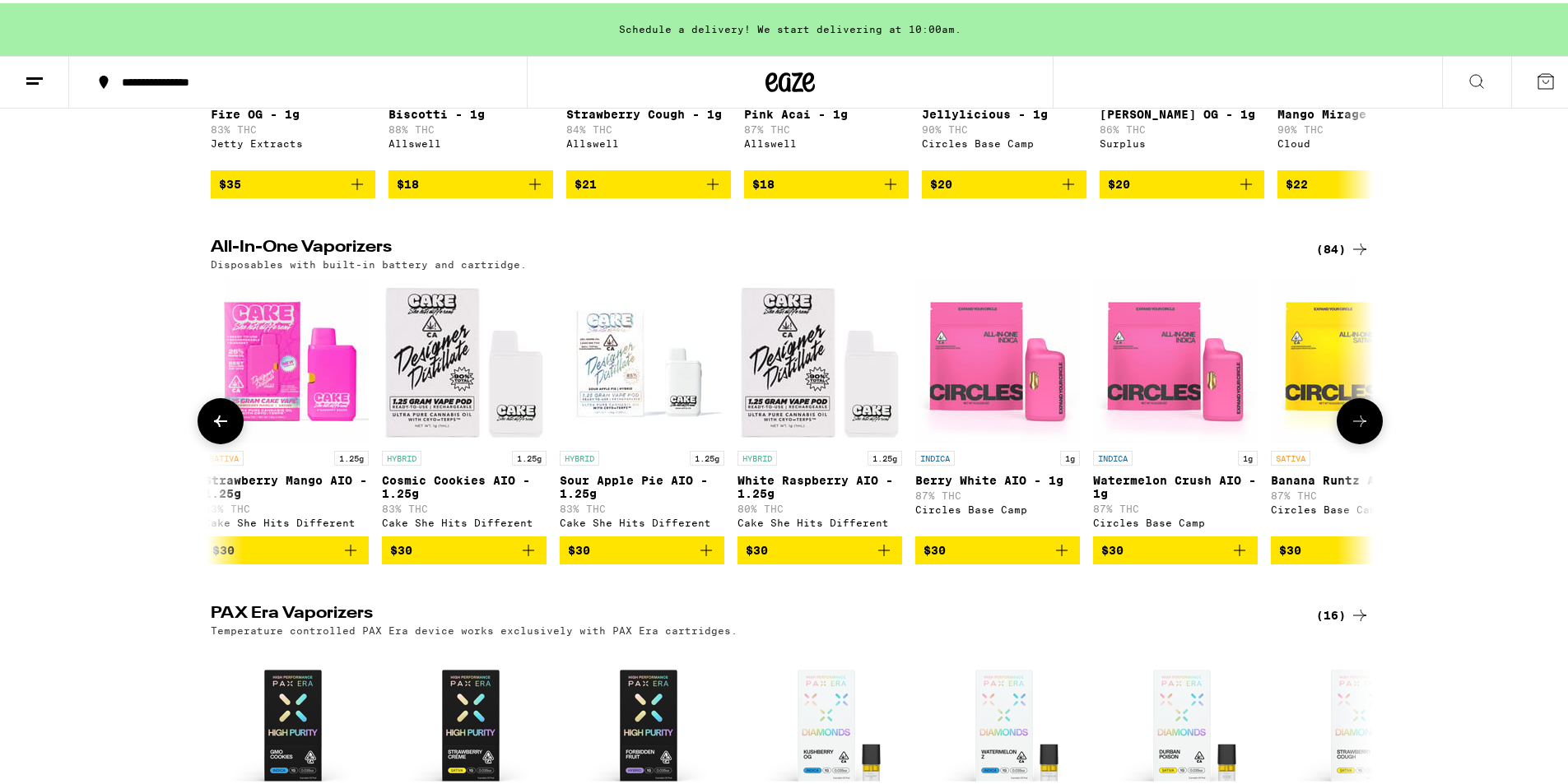
click at [1354, 423] on icon at bounding box center [1360, 417] width 13 height 11
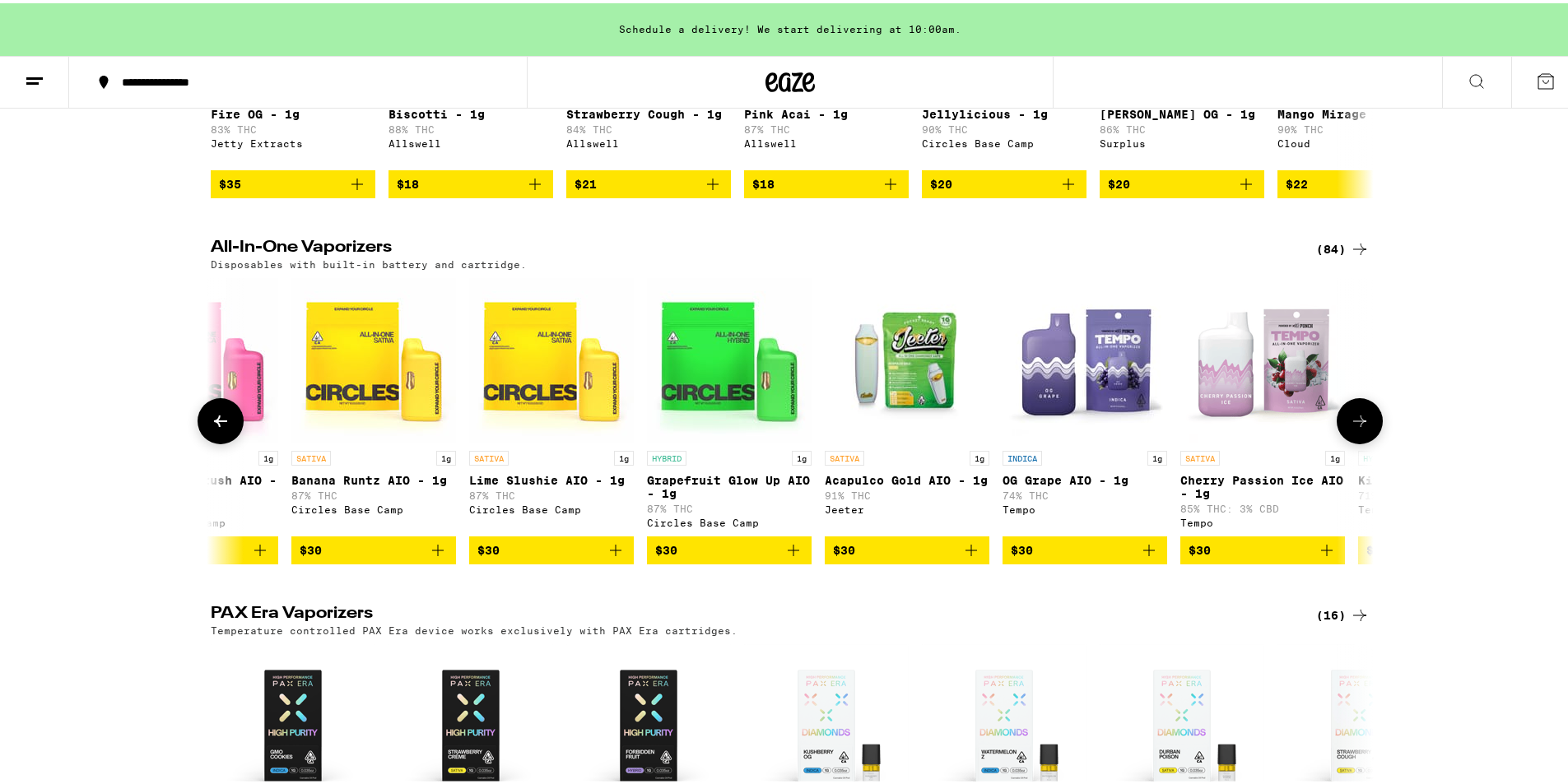
click at [1354, 428] on icon at bounding box center [1360, 418] width 19 height 19
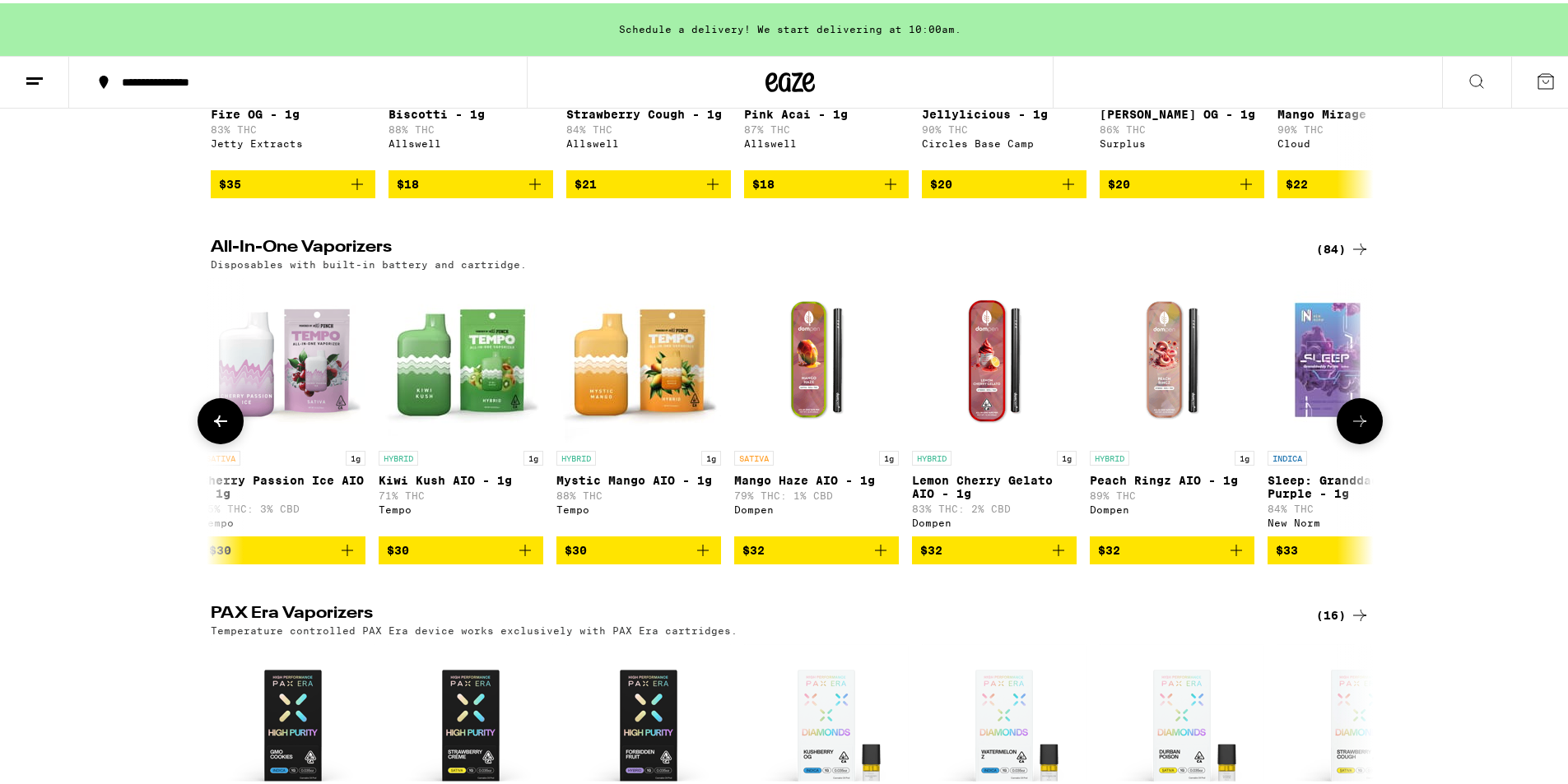
click at [1354, 428] on icon at bounding box center [1360, 418] width 19 height 19
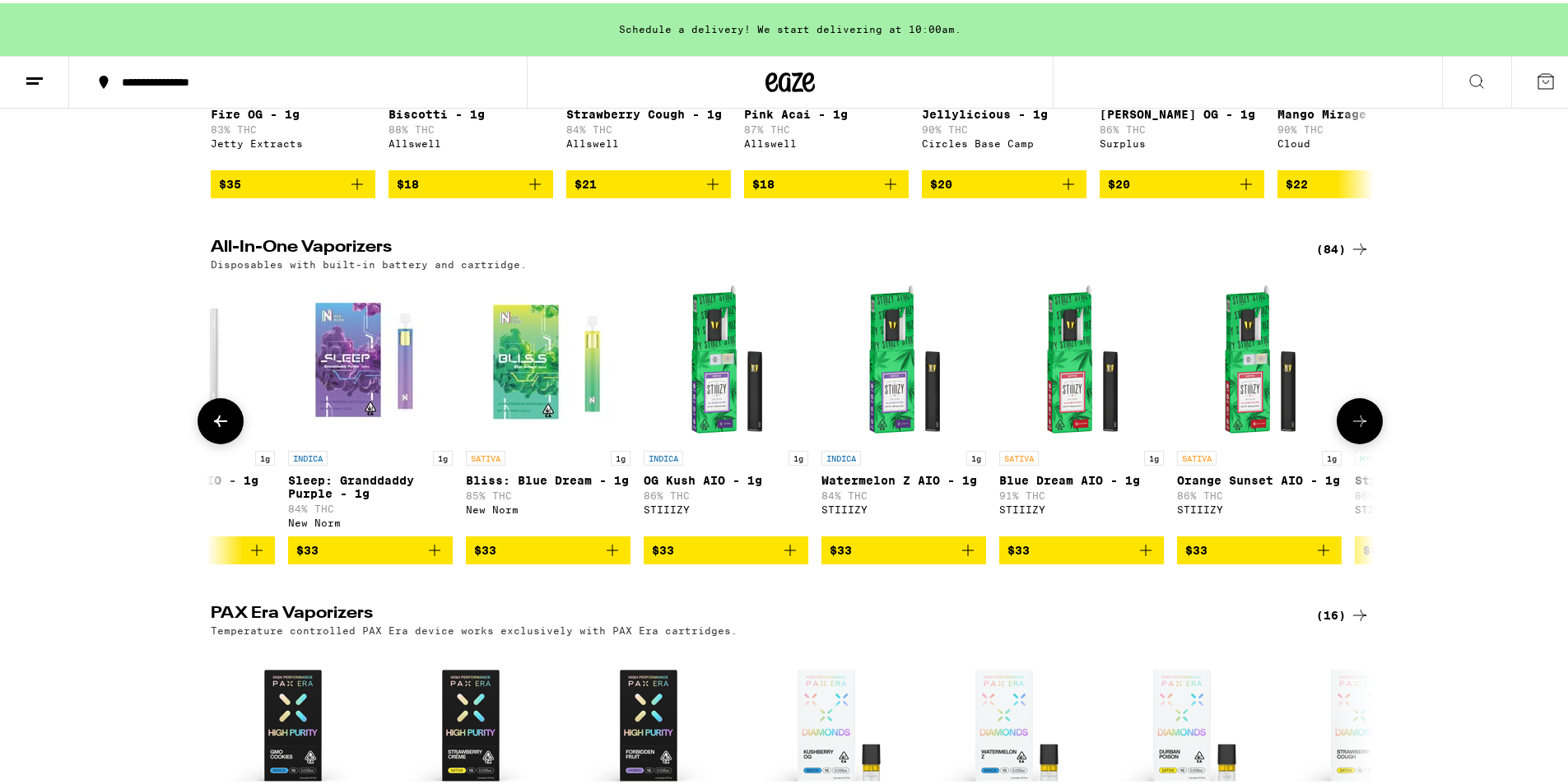
click at [1354, 428] on icon at bounding box center [1360, 418] width 19 height 19
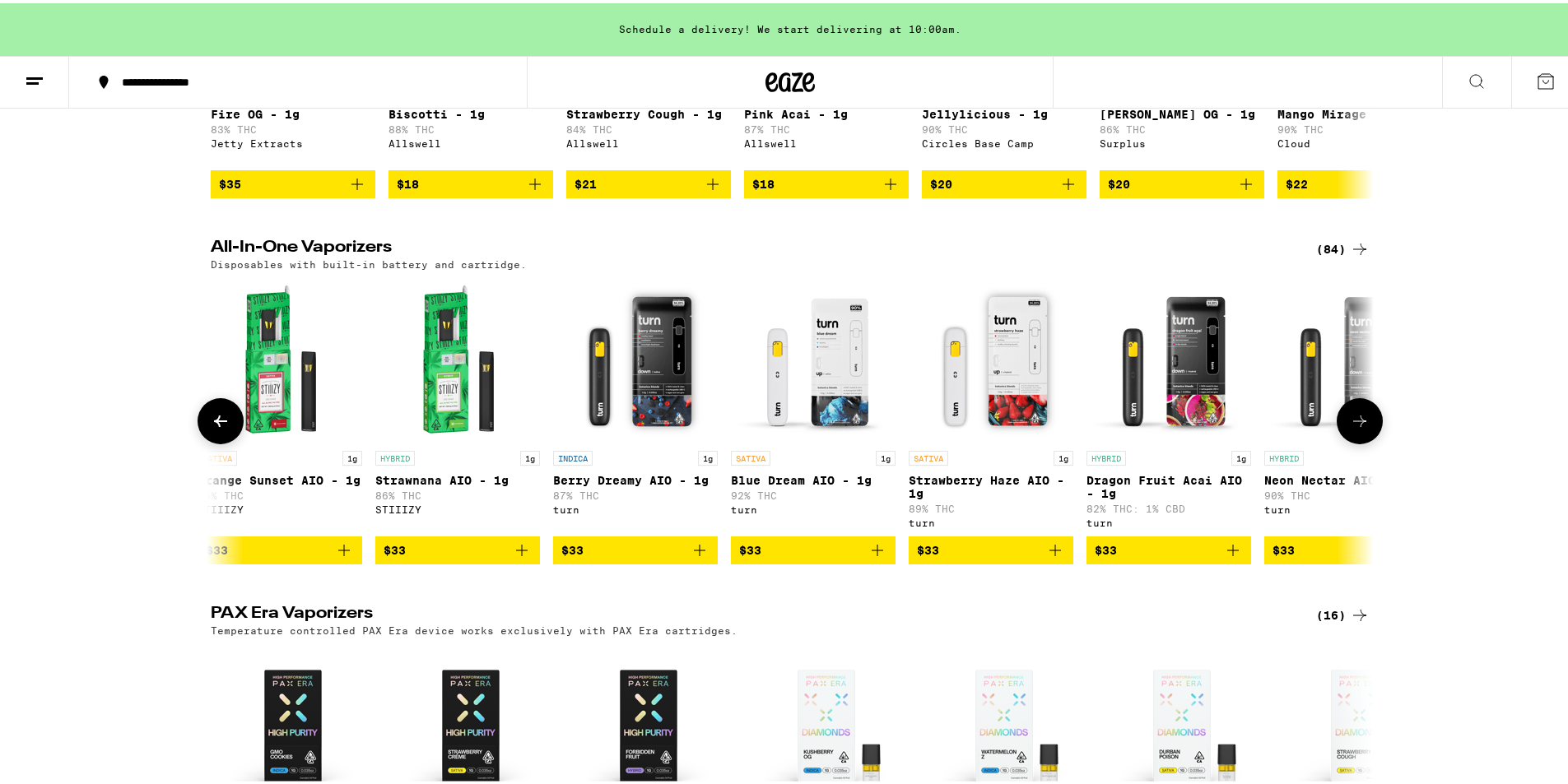
click at [1354, 428] on icon at bounding box center [1360, 418] width 19 height 19
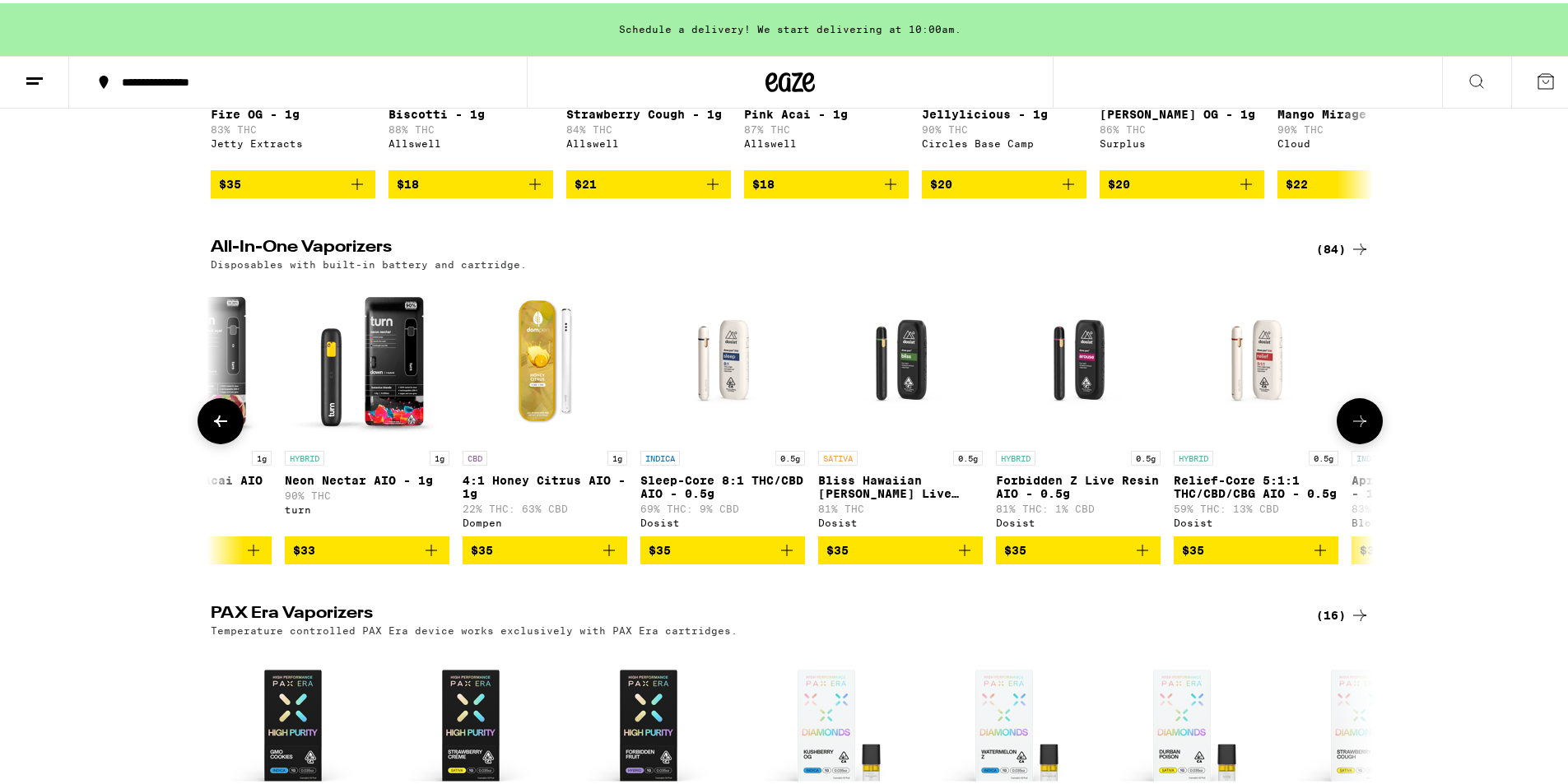
click at [1354, 428] on icon at bounding box center [1360, 418] width 19 height 19
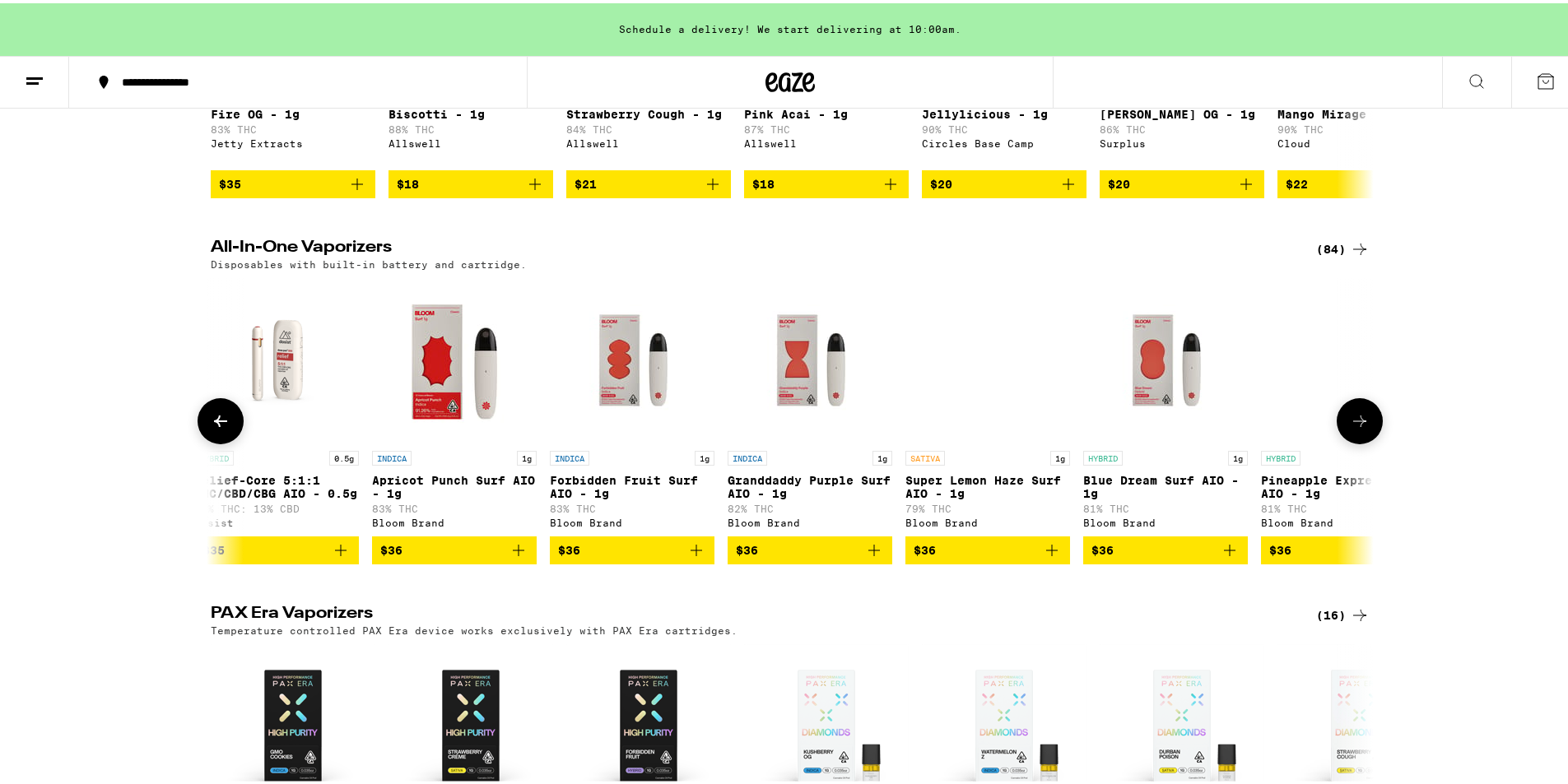
click at [1354, 428] on icon at bounding box center [1360, 418] width 19 height 19
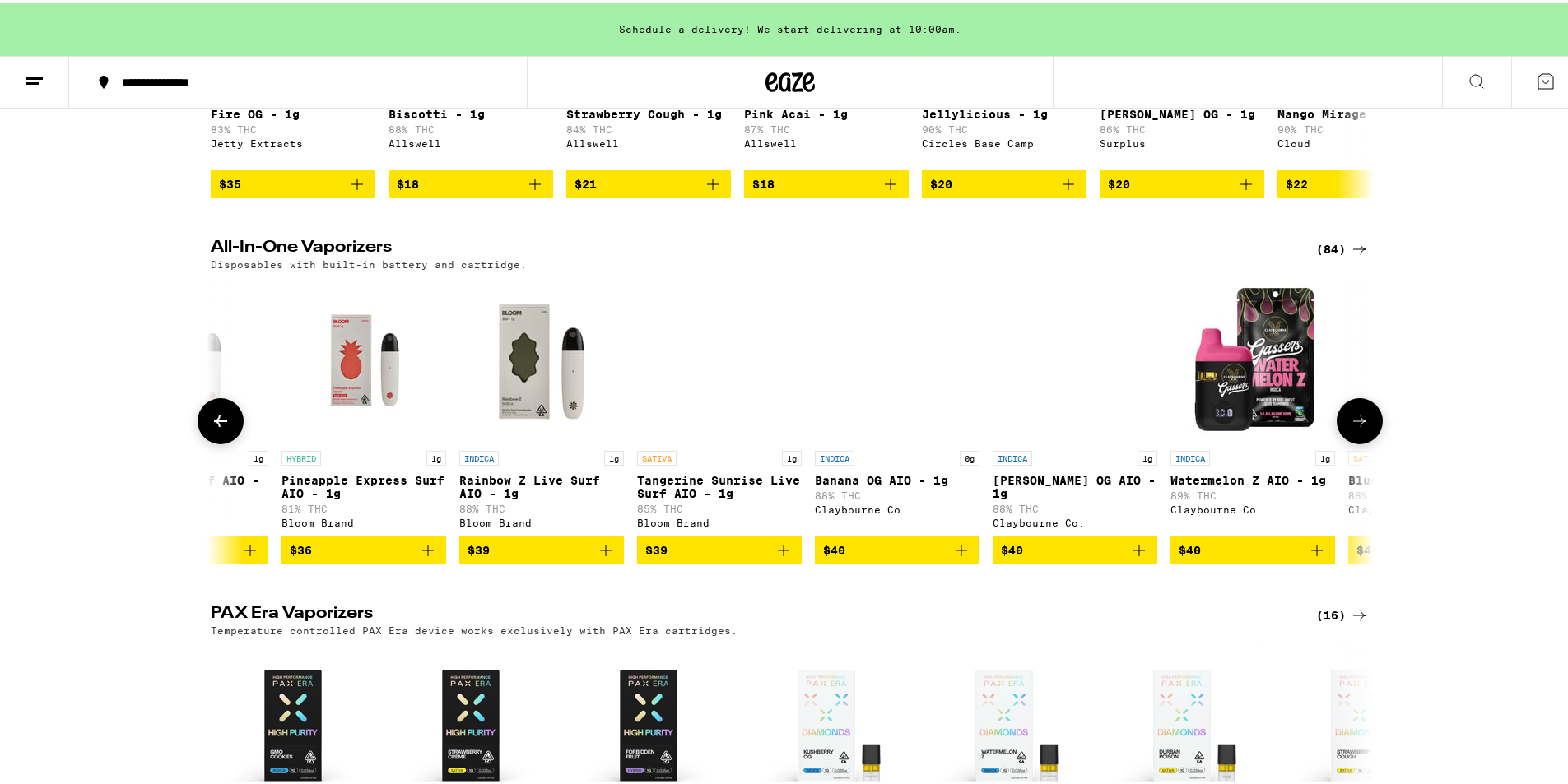
click at [1354, 428] on icon at bounding box center [1360, 418] width 19 height 19
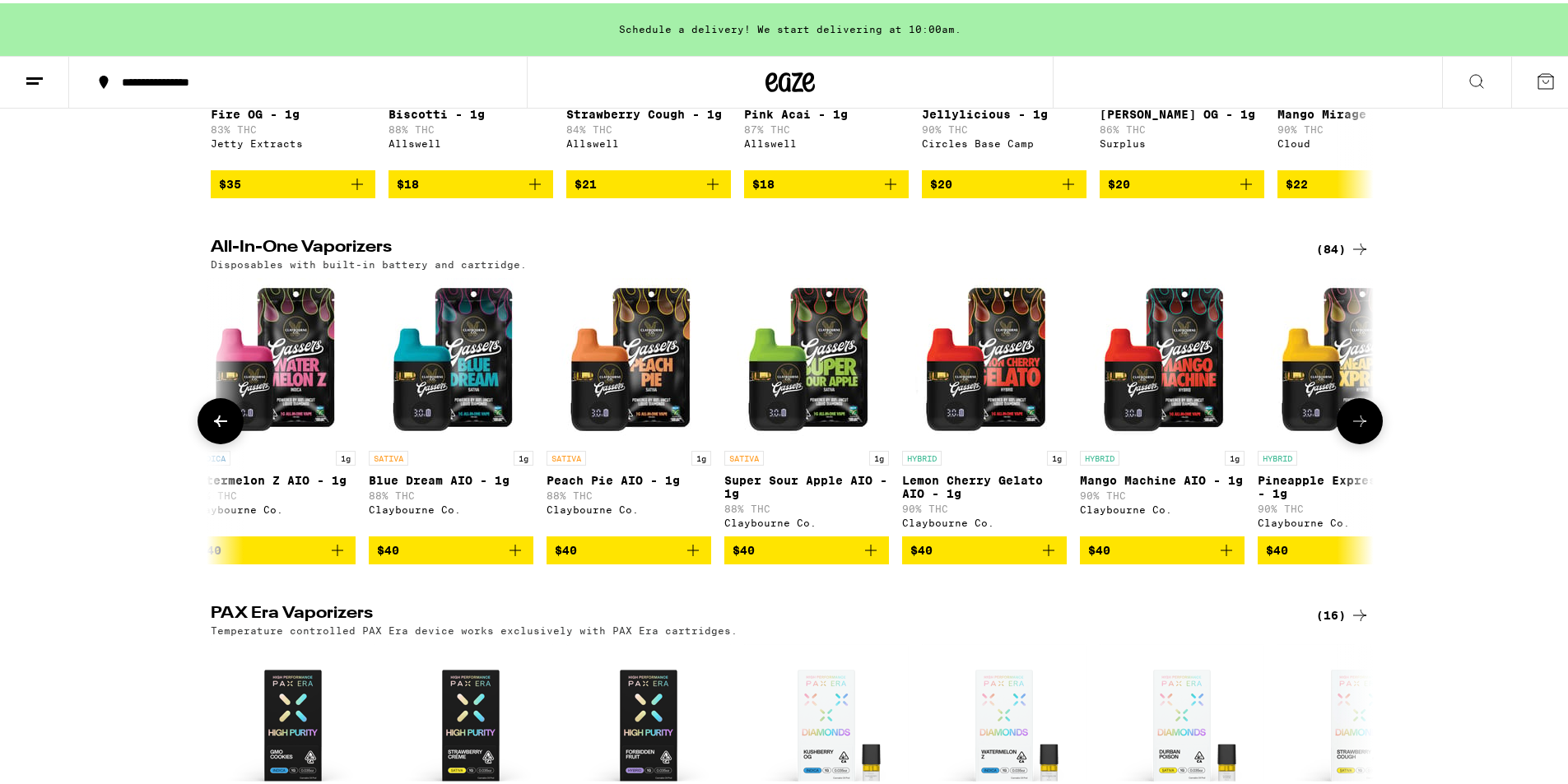
click at [1354, 428] on icon at bounding box center [1360, 418] width 19 height 19
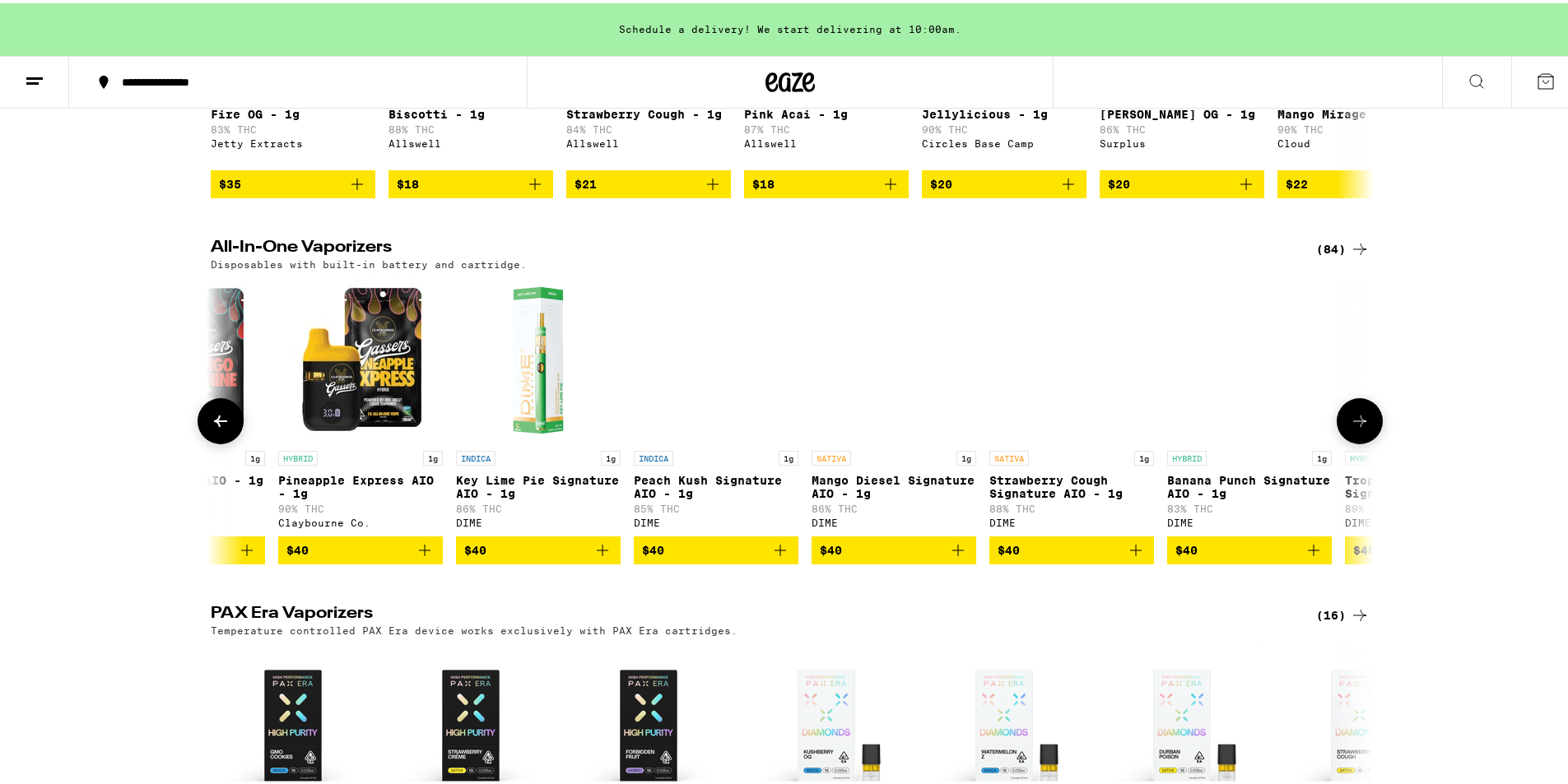
click at [1354, 428] on icon at bounding box center [1360, 418] width 19 height 19
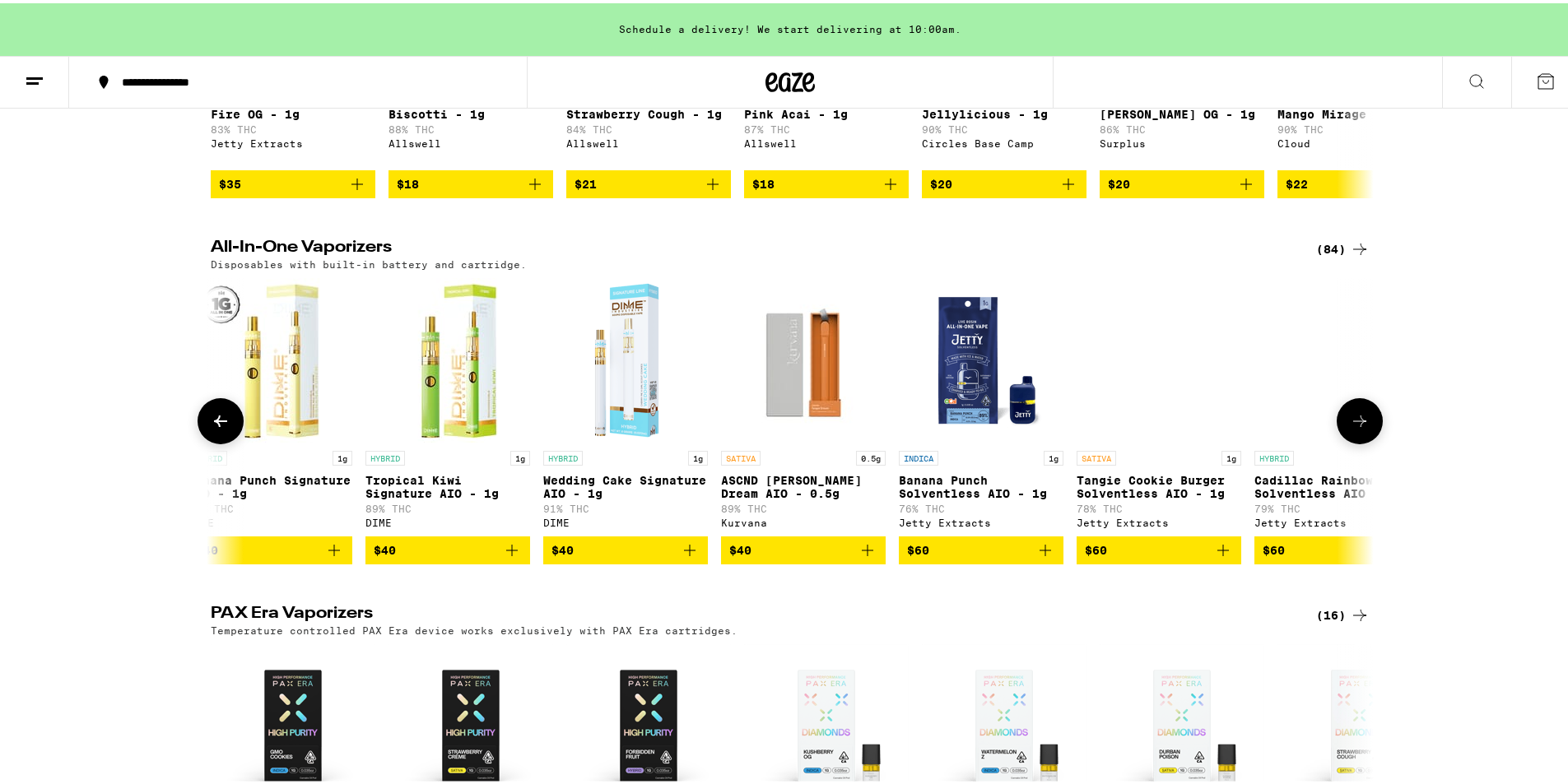
click at [1354, 428] on icon at bounding box center [1360, 418] width 19 height 19
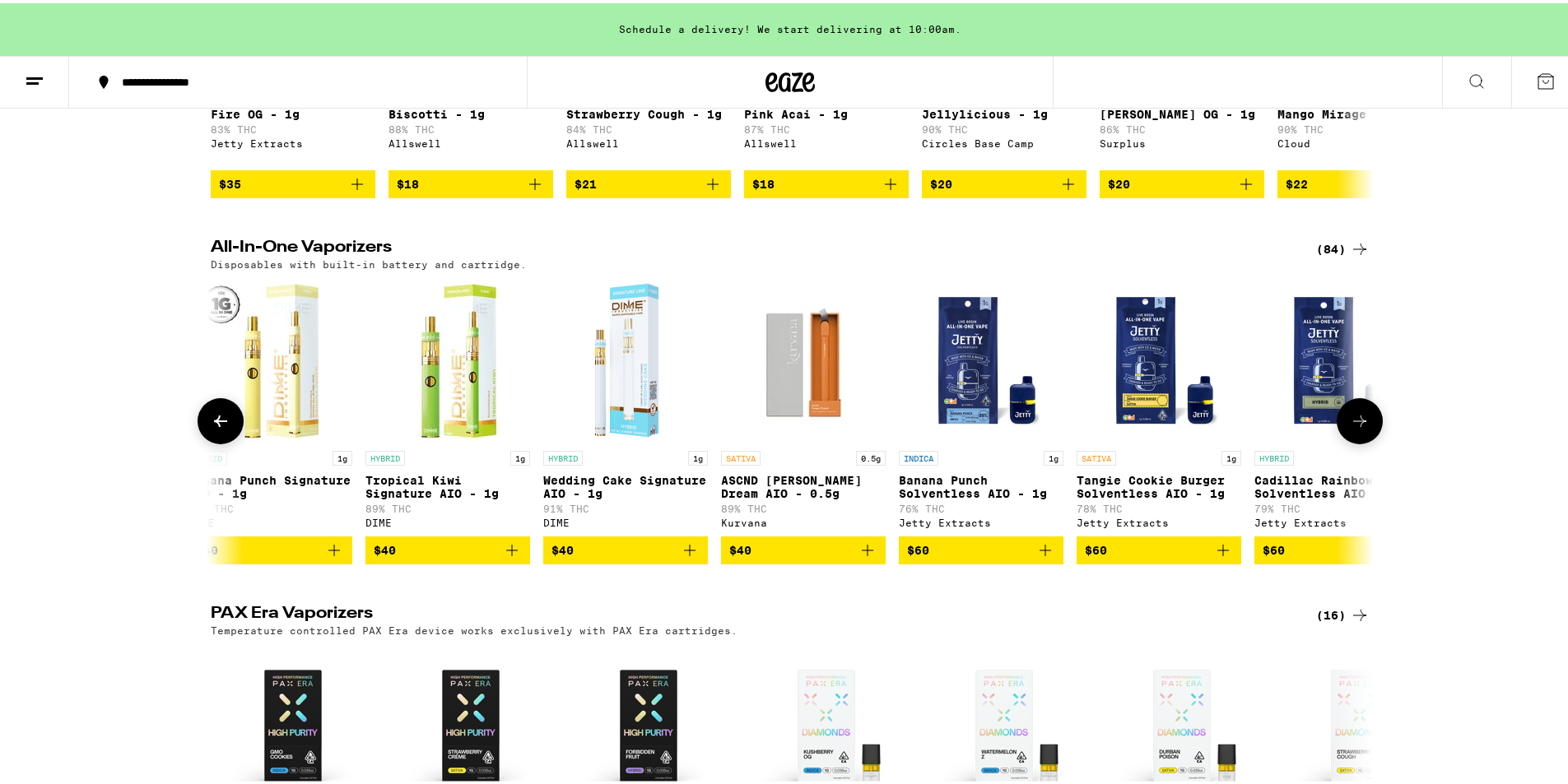
scroll to position [0, 13778]
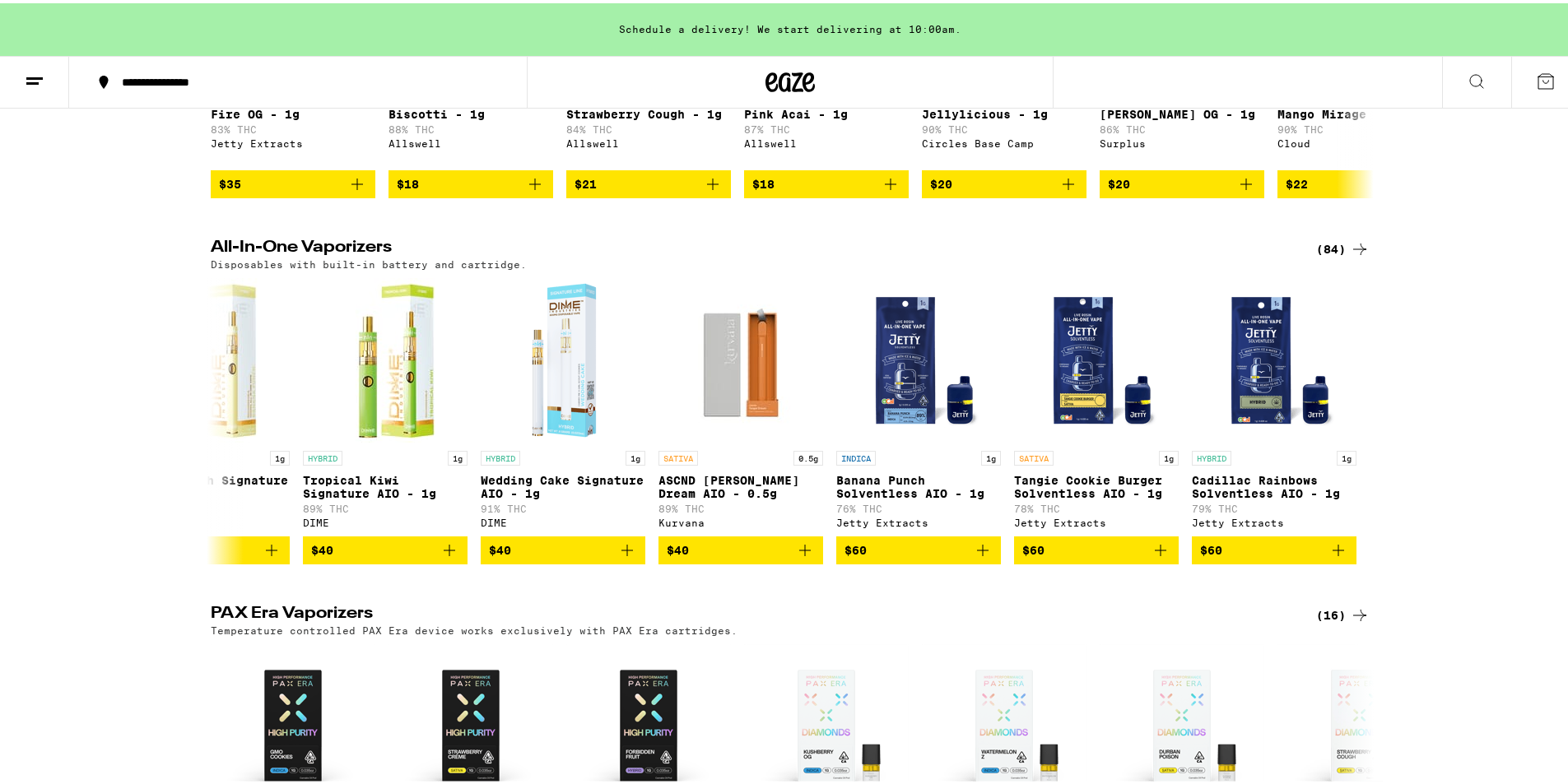
click at [1334, 253] on div "(84)" at bounding box center [1343, 246] width 54 height 19
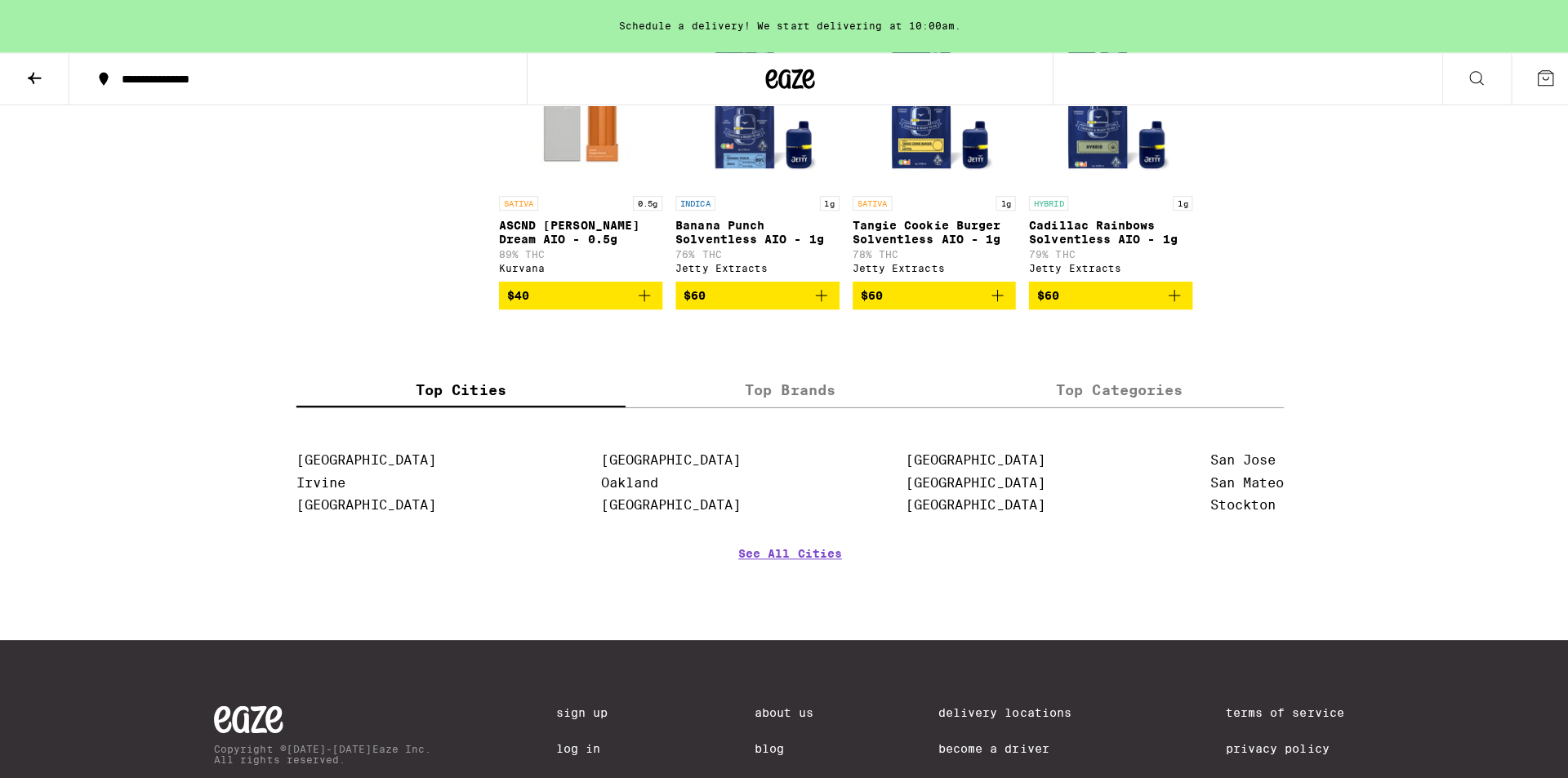
scroll to position [4899, 0]
